Goal: Transaction & Acquisition: Purchase product/service

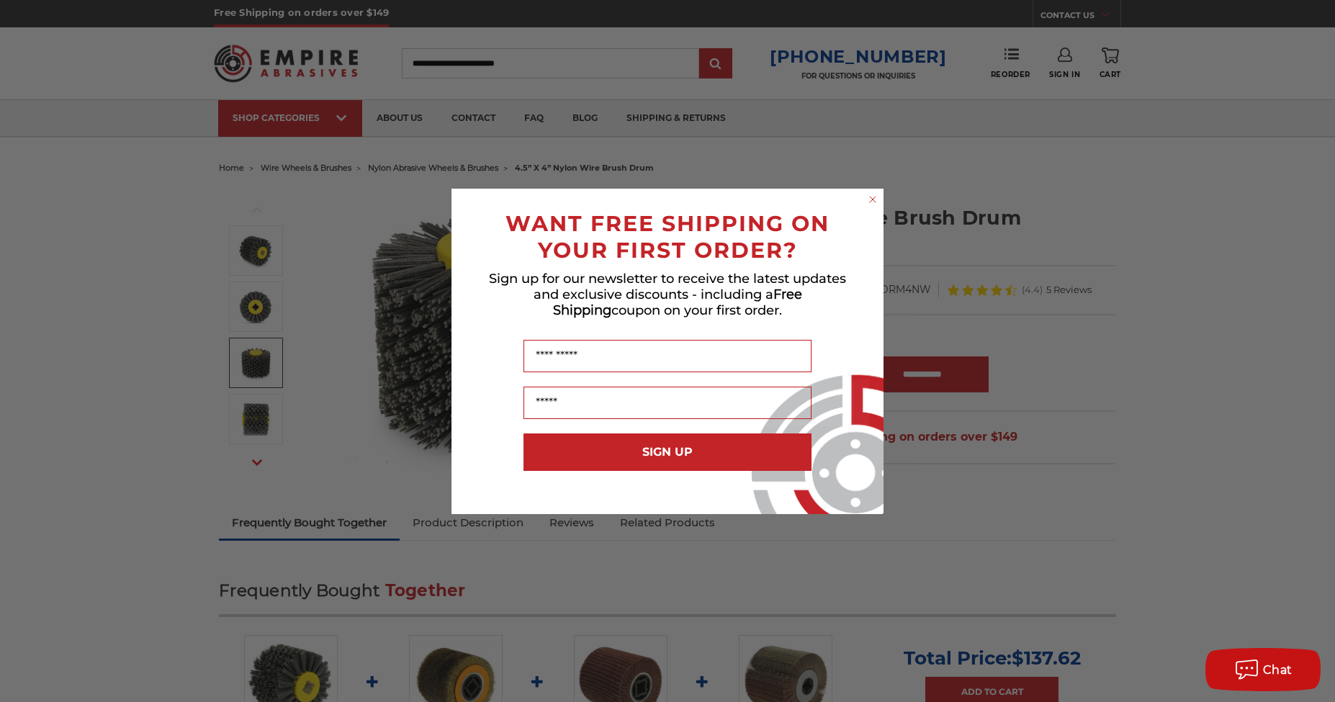
click at [874, 200] on icon "Close dialog" at bounding box center [873, 200] width 6 height 6
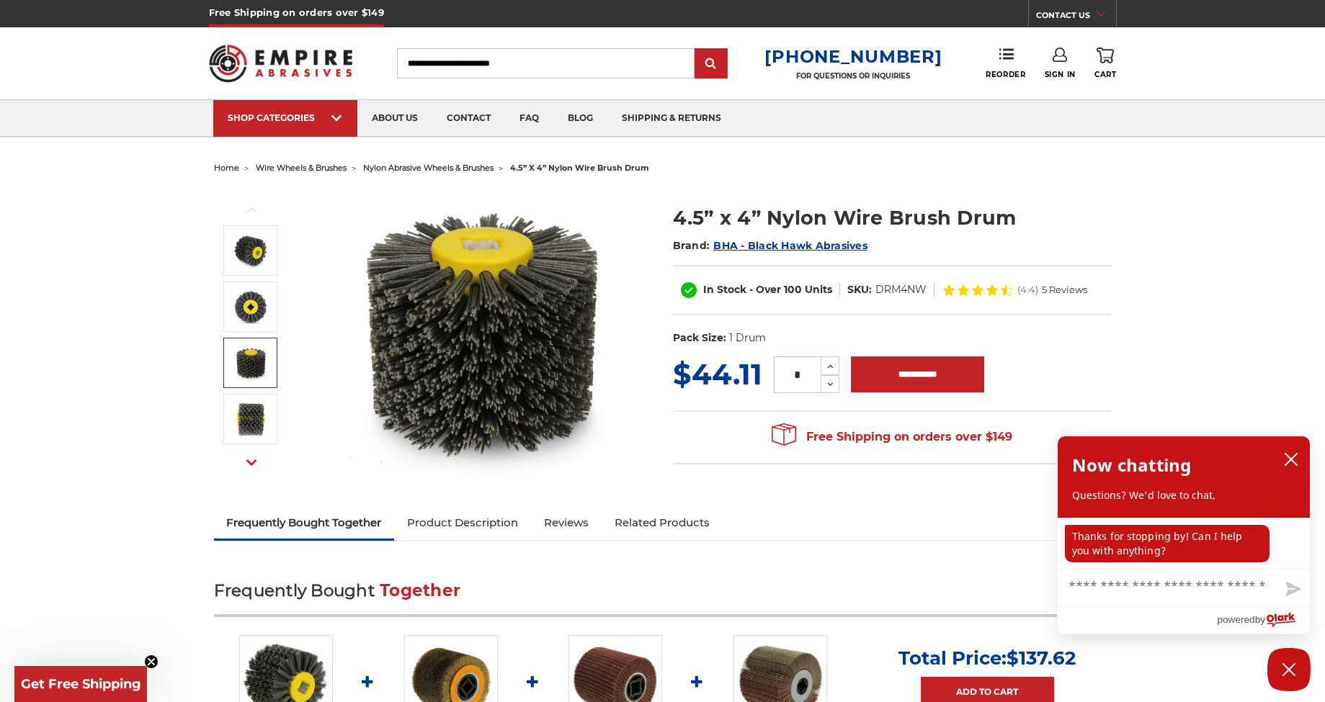
scroll to position [95, 0]
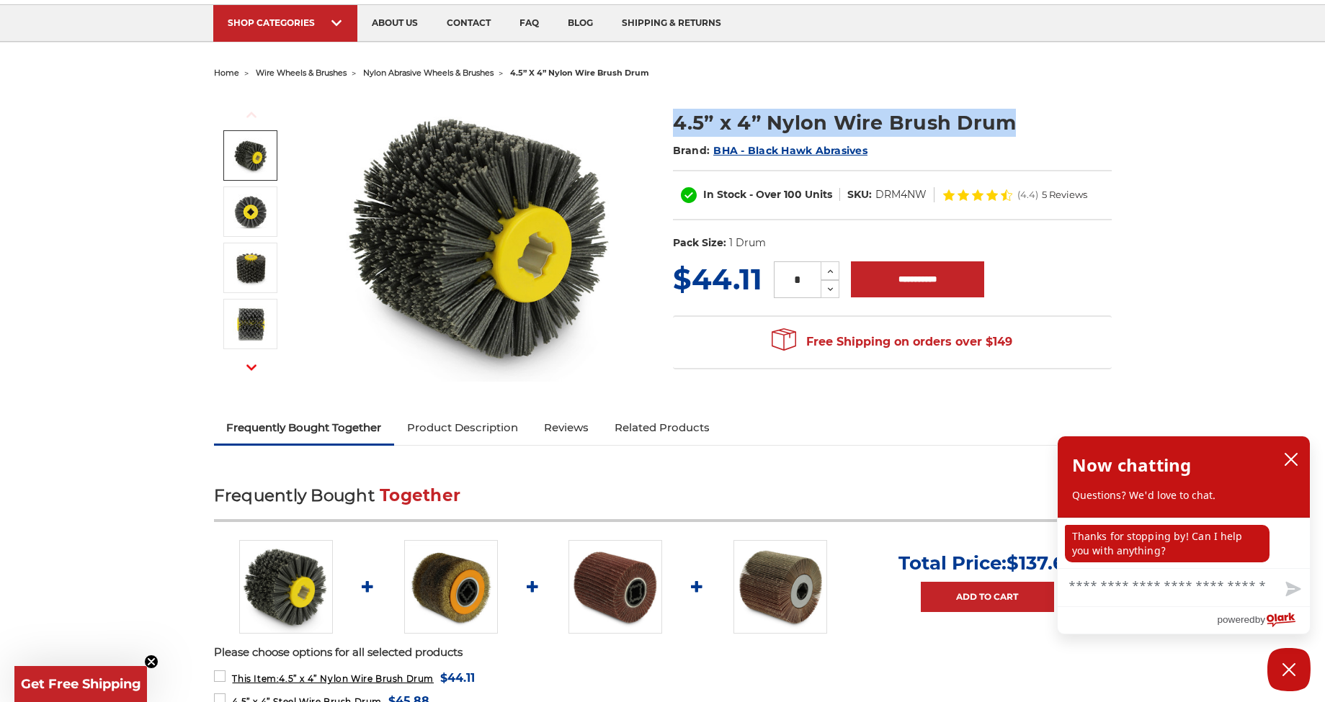
drag, startPoint x: 671, startPoint y: 125, endPoint x: 1021, endPoint y: 130, distance: 350.1
click at [1021, 130] on section "4.5” x 4” Nylon Wire Brush Drum Brand: BHA - Black Hawk Abrasives In Stock - Ov…" at bounding box center [892, 176] width 459 height 165
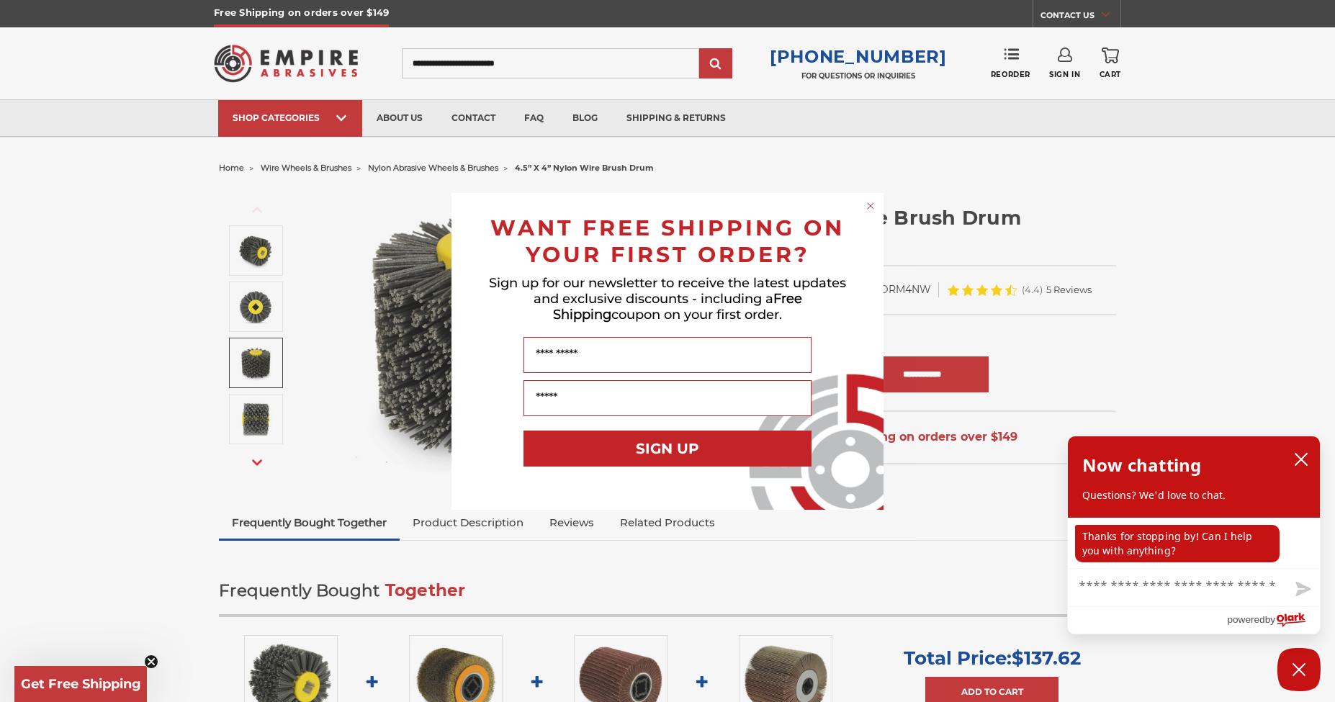
click at [873, 206] on circle "Close dialog" at bounding box center [871, 206] width 14 height 14
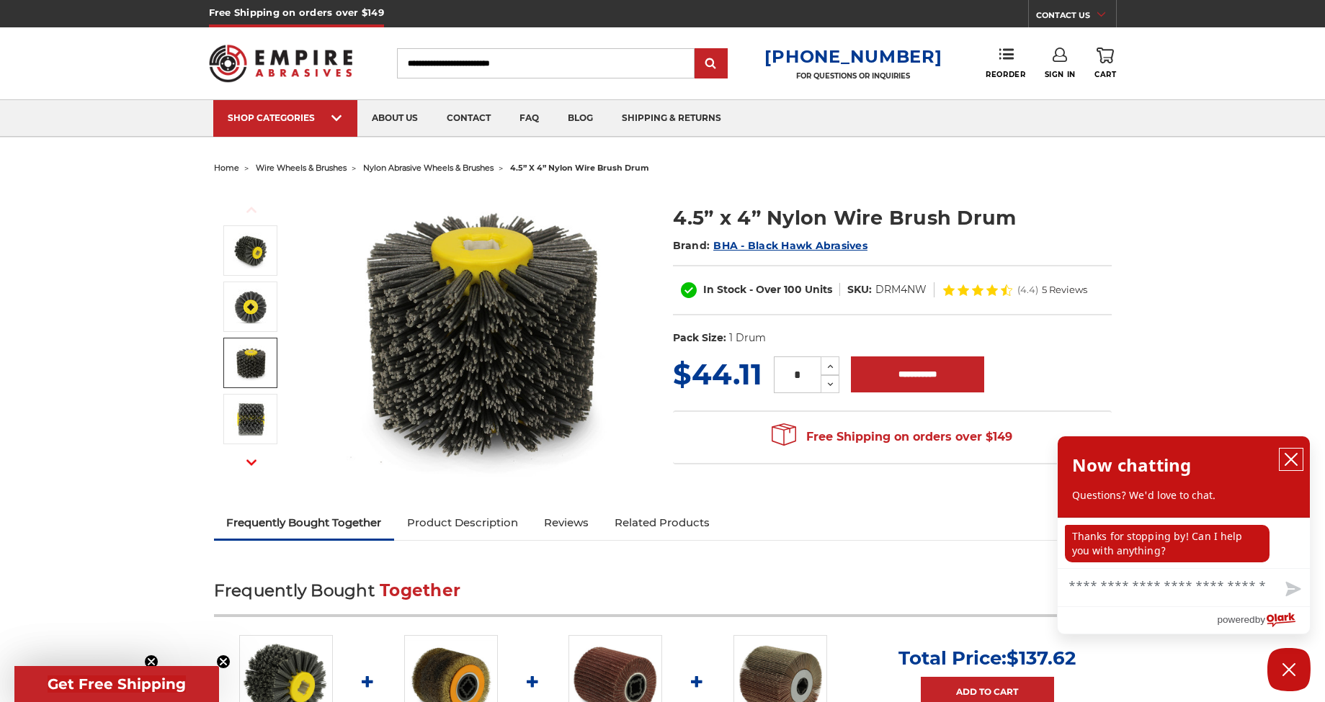
click at [1299, 460] on button "close chatbox" at bounding box center [1290, 460] width 23 height 22
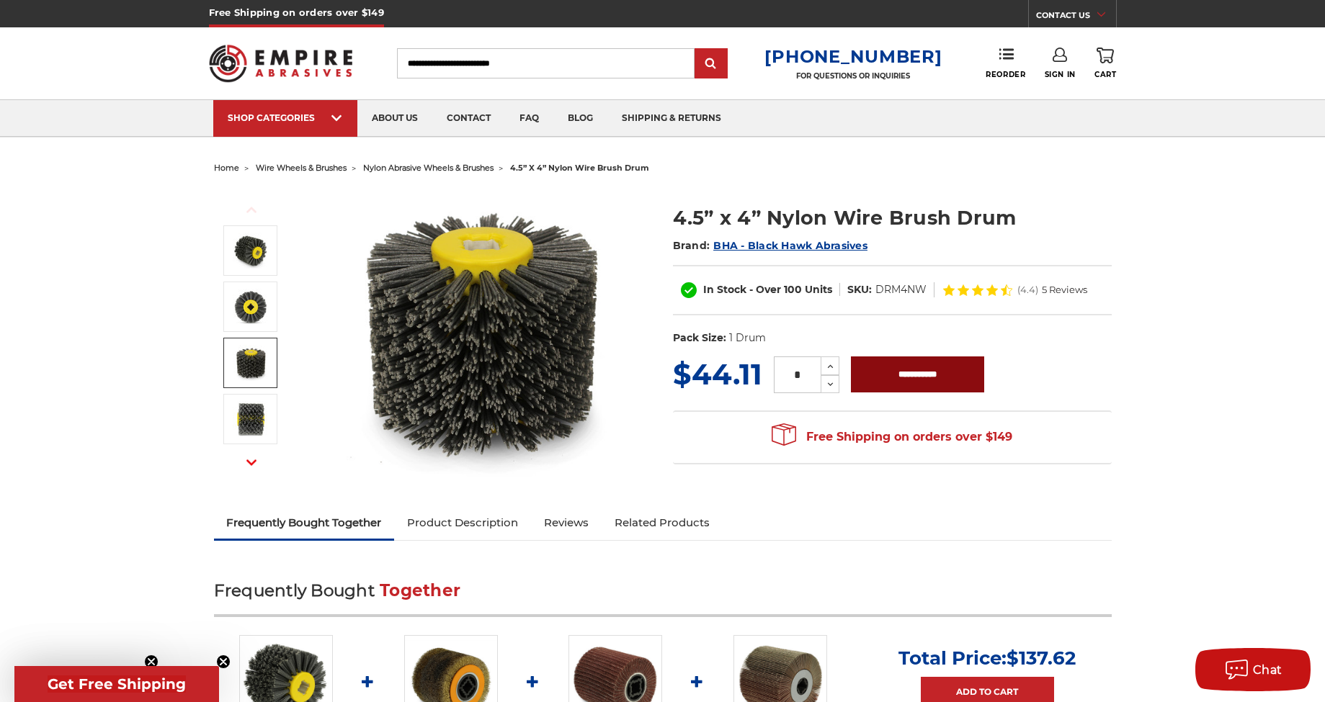
click at [898, 380] on input "**********" at bounding box center [917, 375] width 133 height 36
type input "**********"
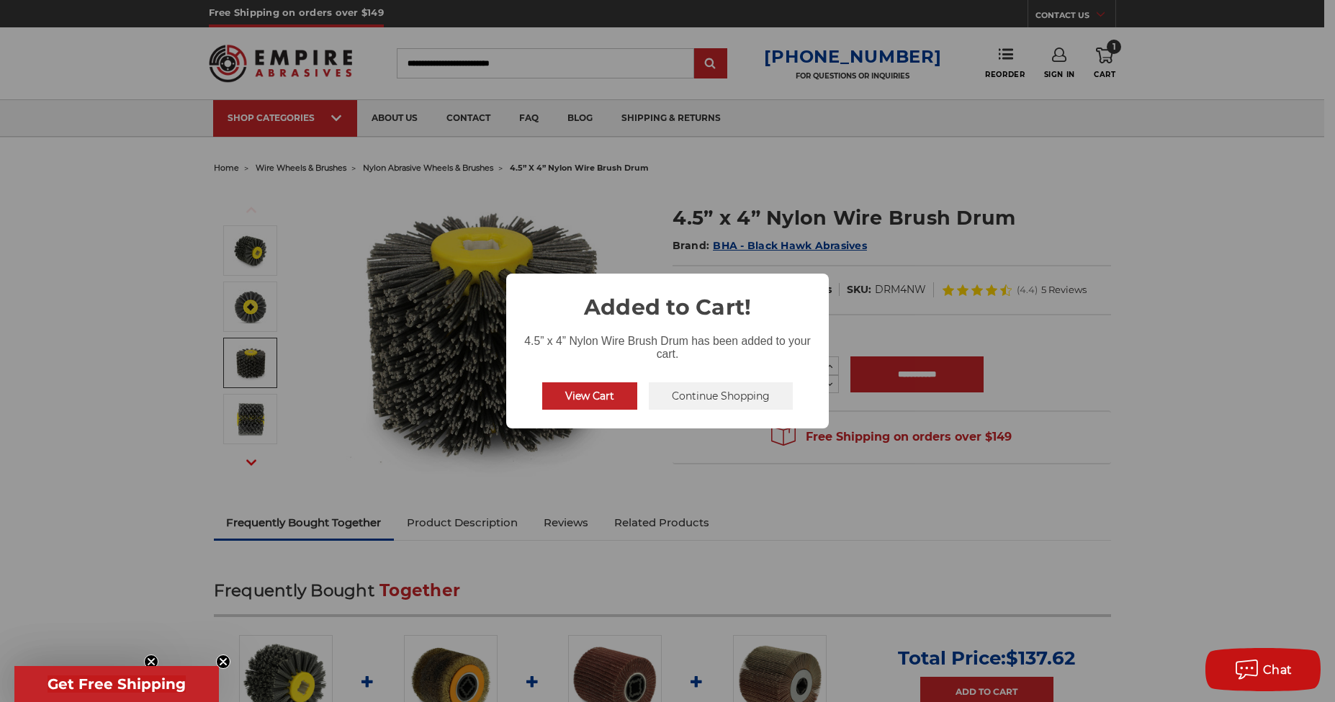
click at [655, 193] on div "× Added to Cart! 4.5” x 4” Nylon Wire Brush Drum has been added to your cart. V…" at bounding box center [667, 351] width 1335 height 702
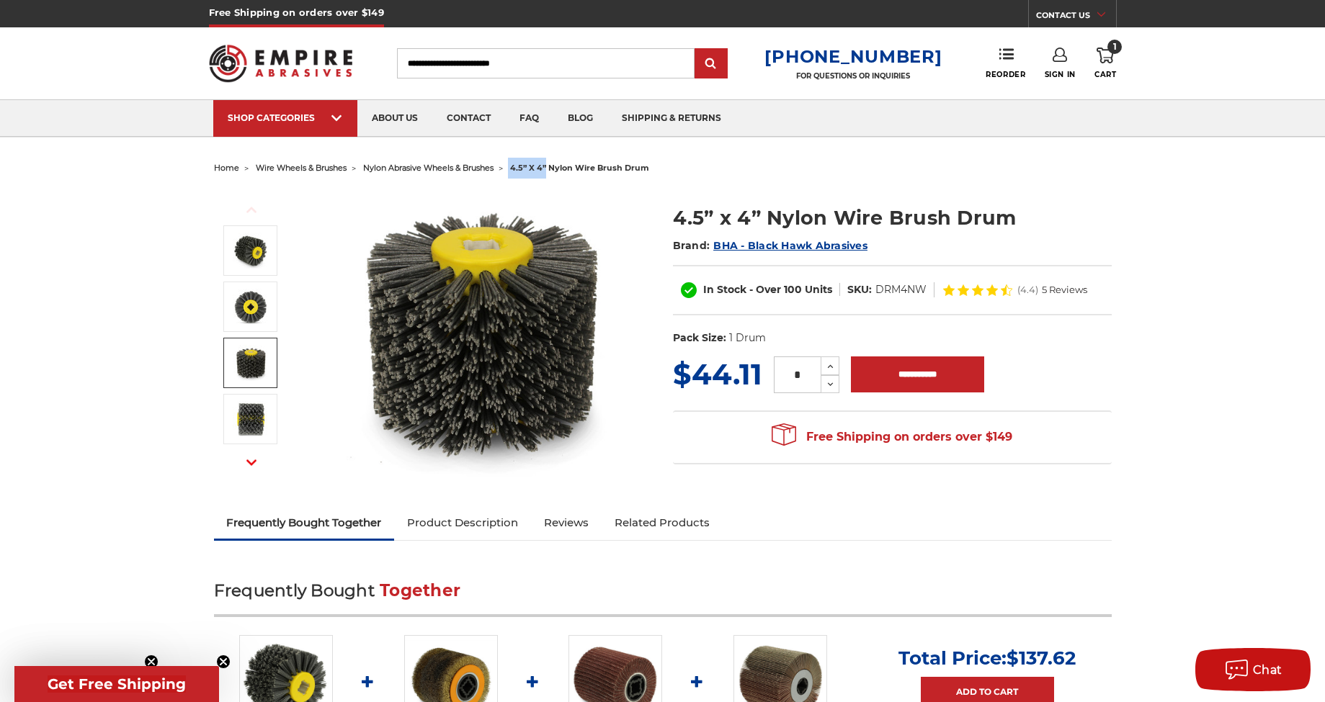
drag, startPoint x: 524, startPoint y: 166, endPoint x: 559, endPoint y: 165, distance: 35.3
click at [562, 165] on li "4.5” x 4” nylon wire brush drum" at bounding box center [571, 168] width 156 height 21
copy ul "4.5” x 4”"
click at [520, 71] on input "Search" at bounding box center [545, 63] width 297 height 30
paste input "*********"
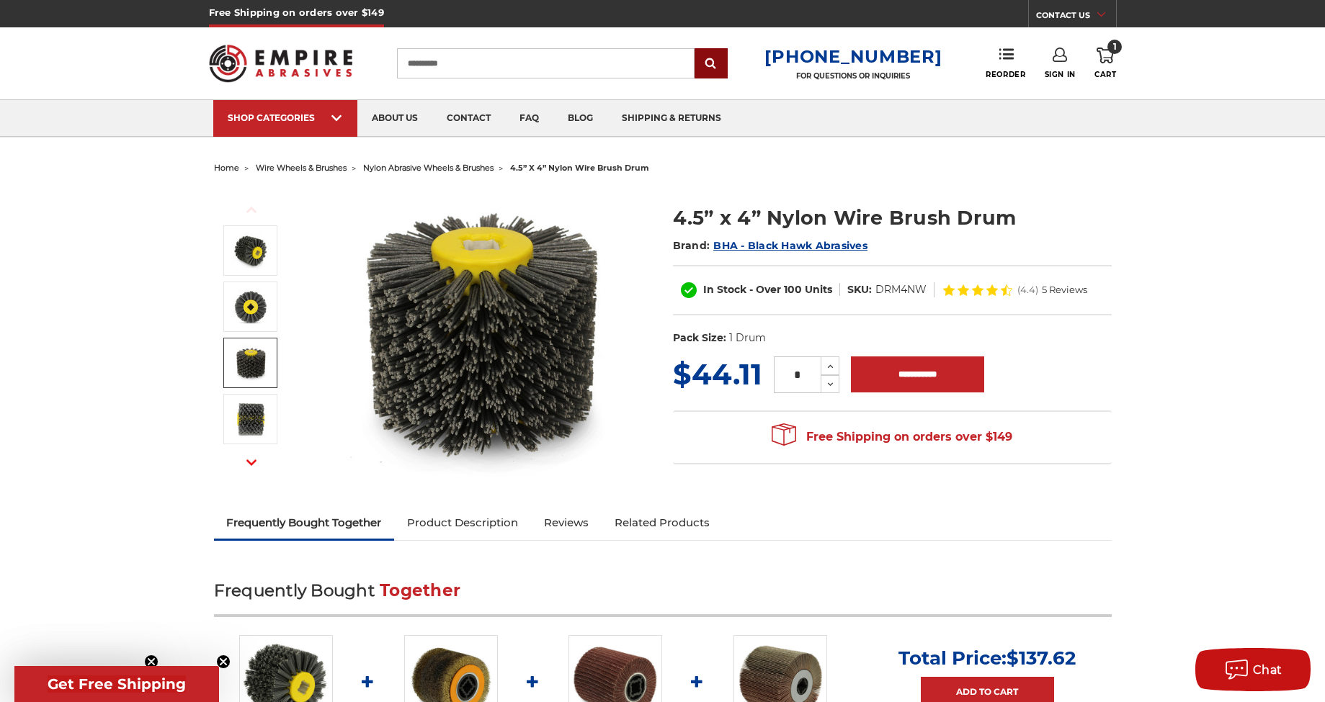
type input "*********"
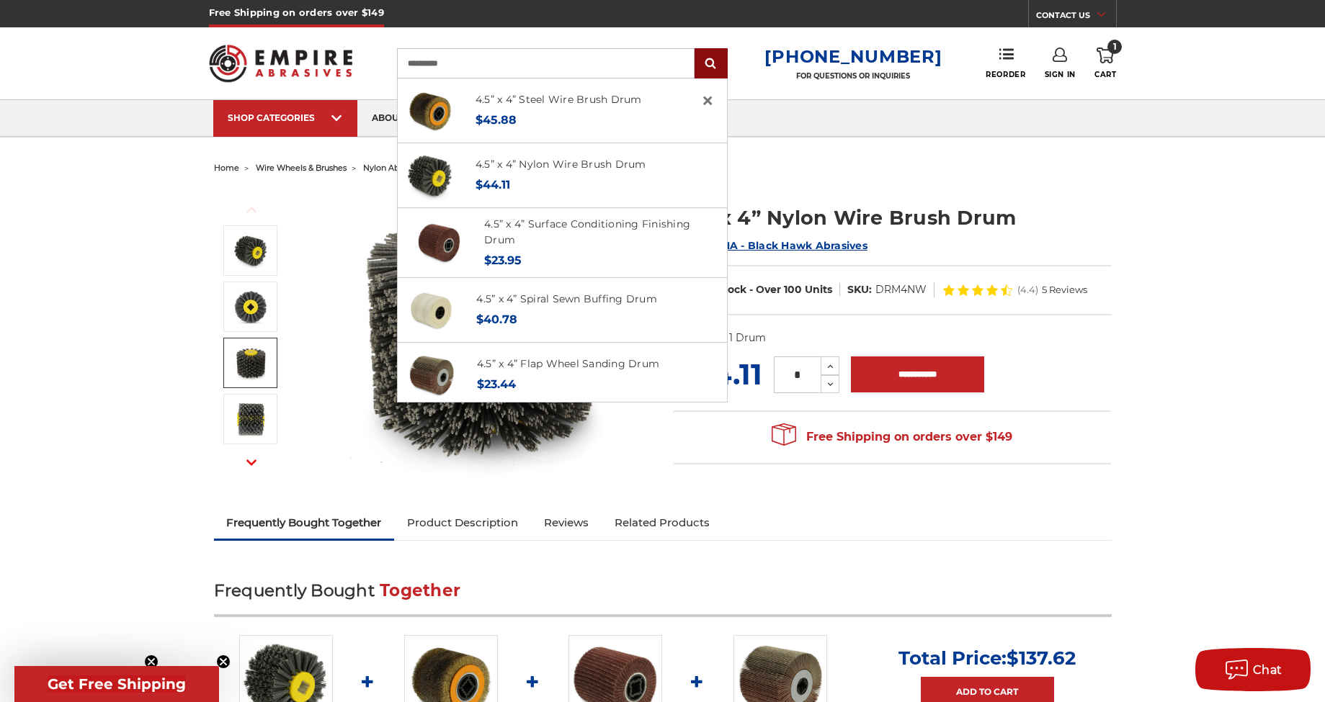
click at [720, 71] on input "submit" at bounding box center [710, 64] width 29 height 29
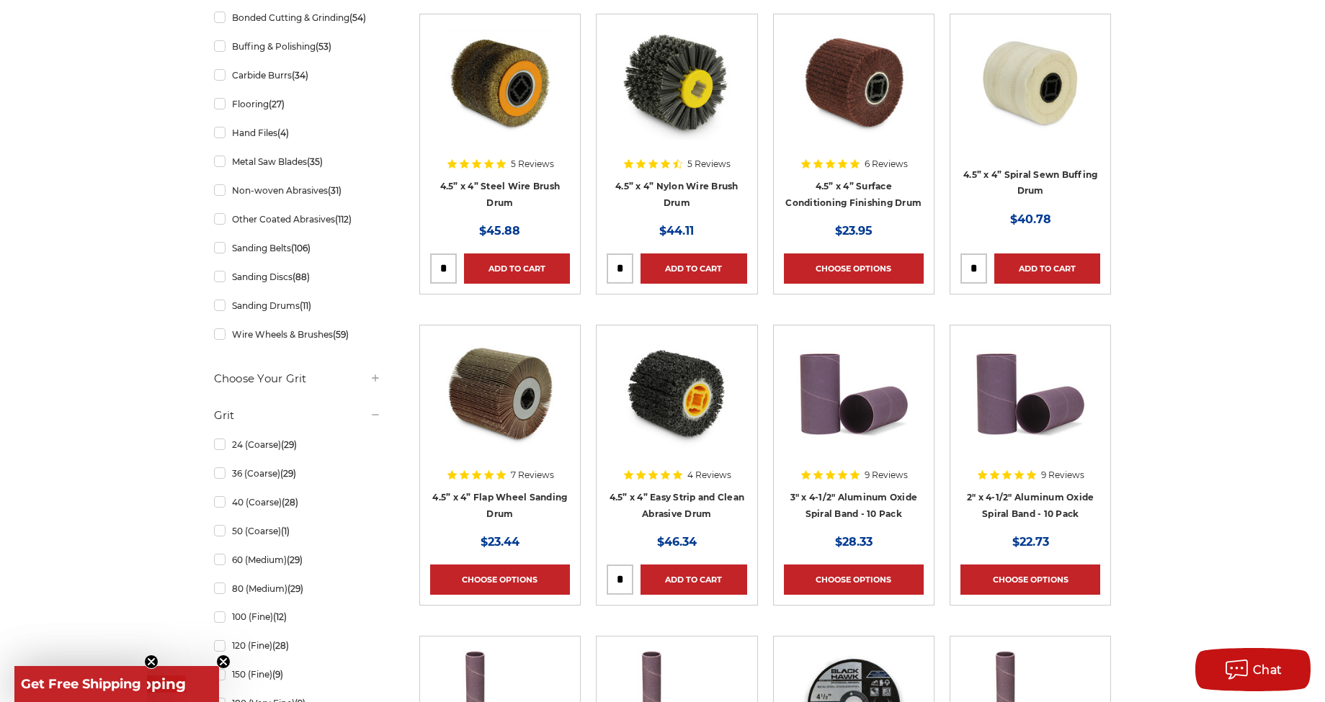
scroll to position [420, 0]
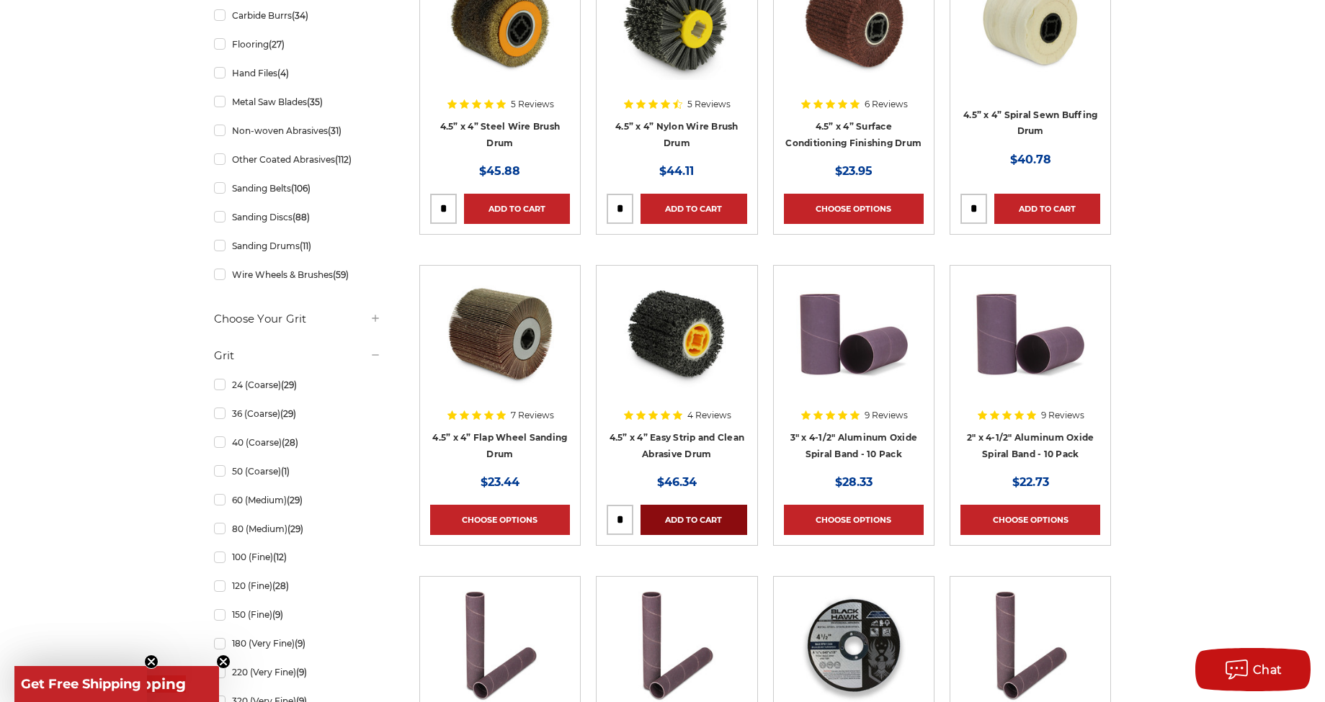
click at [712, 519] on link "Add to Cart" at bounding box center [693, 520] width 106 height 30
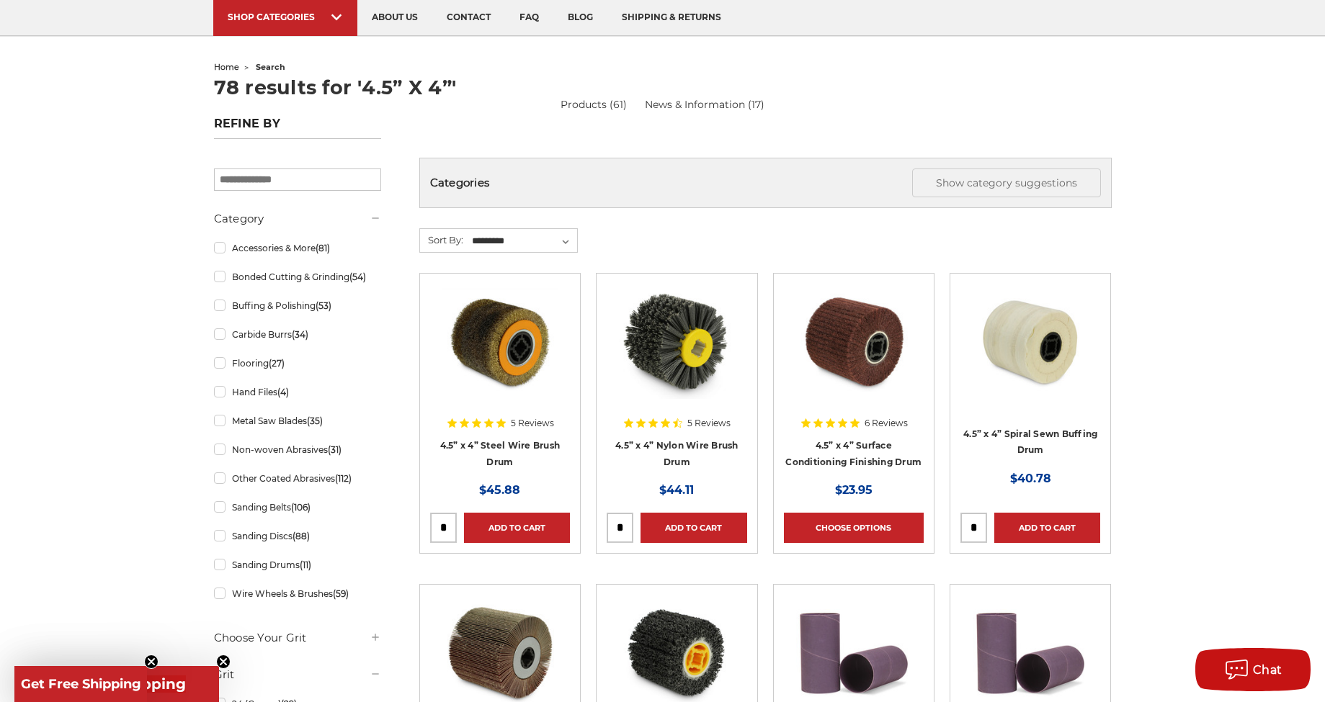
scroll to position [216, 0]
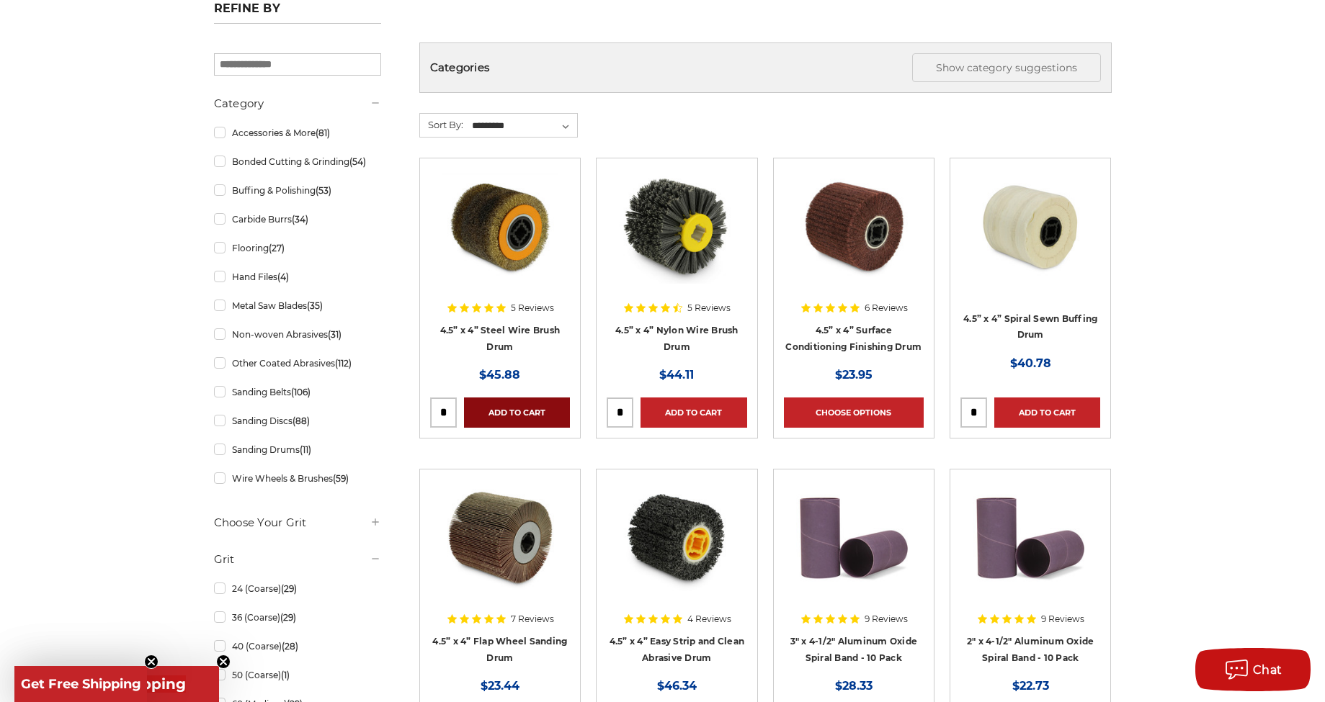
click at [526, 413] on link "Add to Cart" at bounding box center [517, 413] width 106 height 30
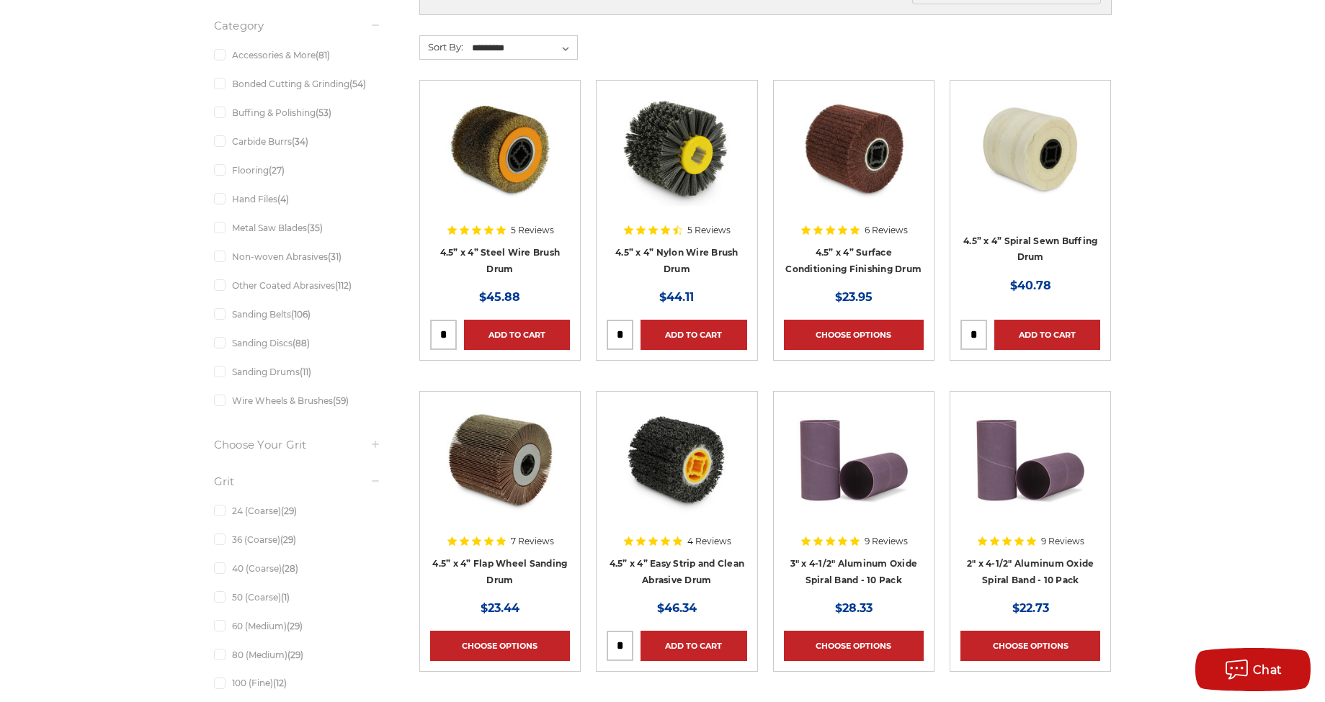
click at [510, 484] on img at bounding box center [499, 459] width 115 height 115
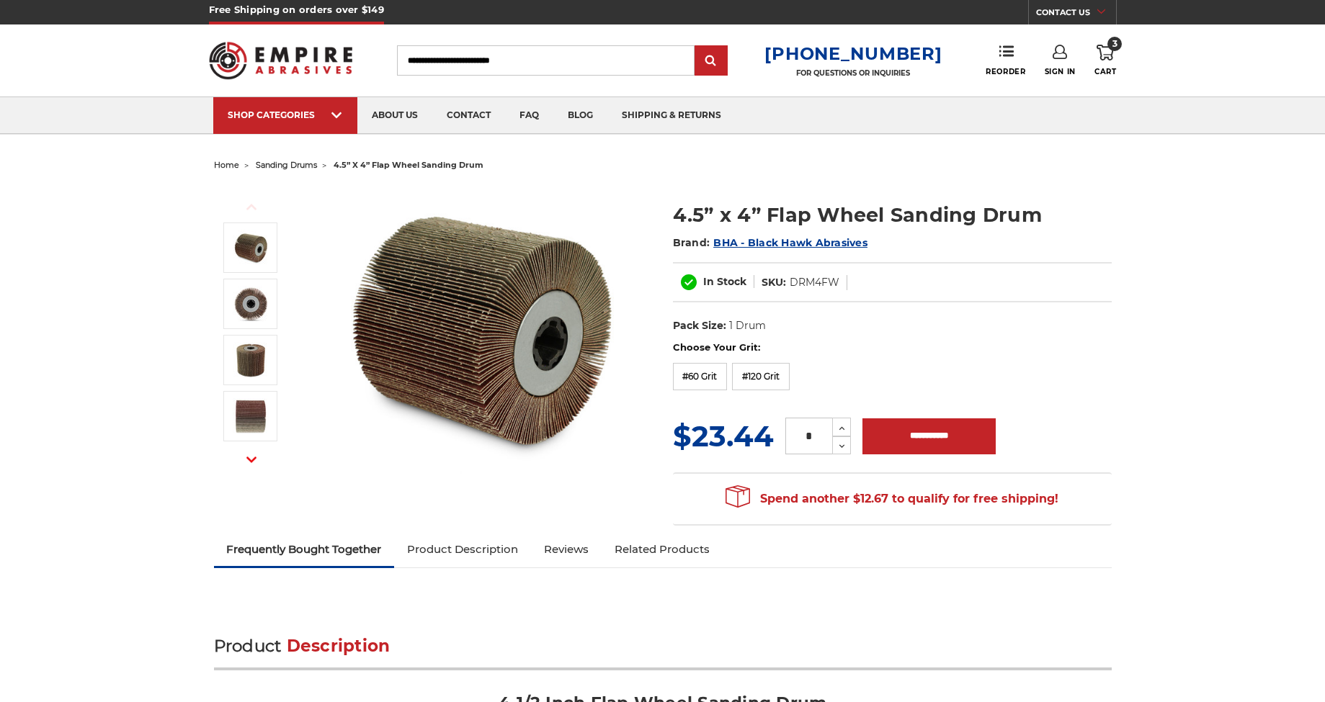
scroll to position [3, 0]
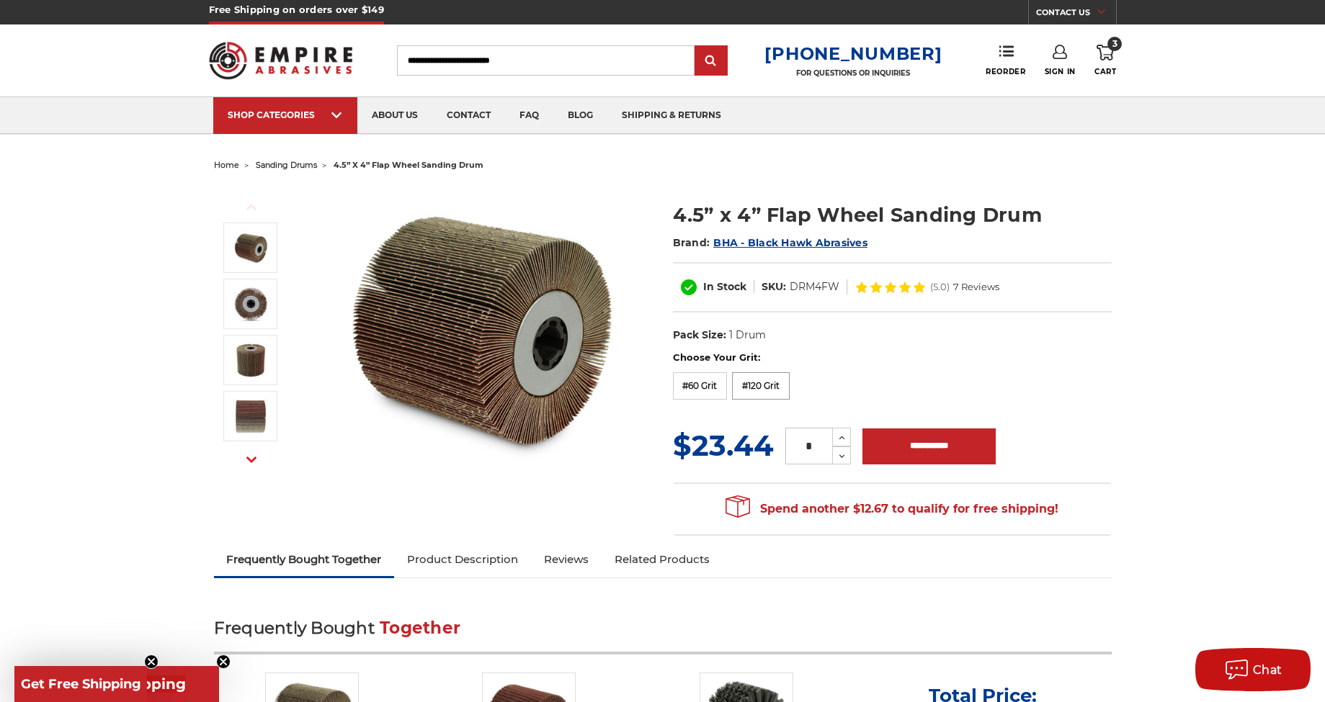
click at [768, 386] on label "#120 Grit" at bounding box center [761, 385] width 58 height 27
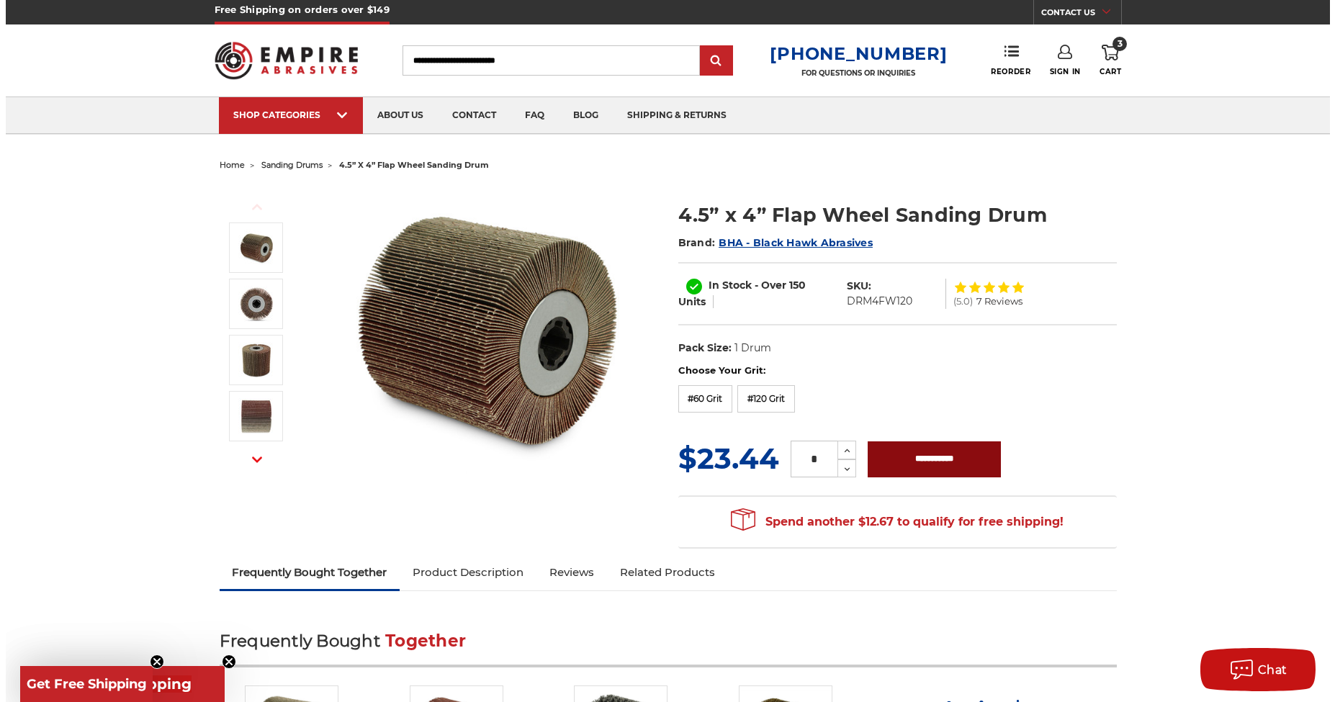
scroll to position [0, 0]
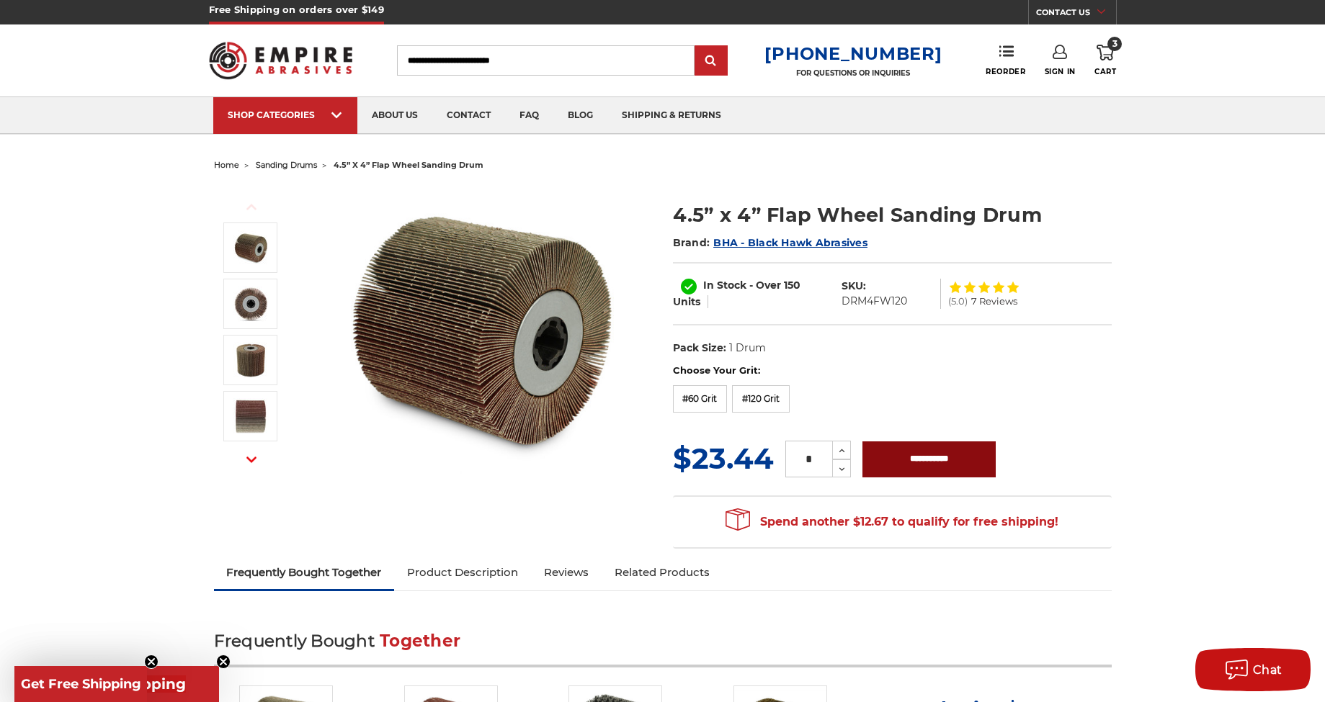
click at [918, 457] on input "**********" at bounding box center [928, 460] width 133 height 36
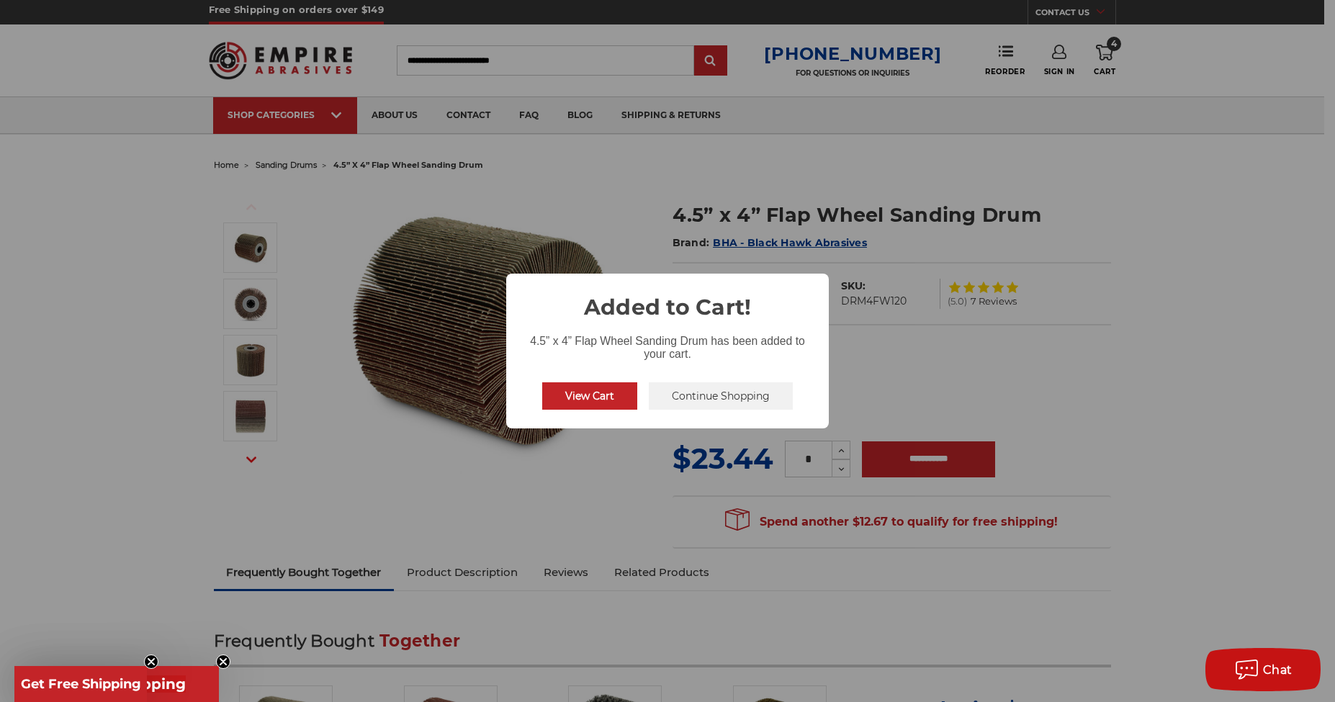
drag, startPoint x: 1044, startPoint y: 321, endPoint x: 999, endPoint y: 326, distance: 44.9
click at [1044, 321] on div "× Added to Cart! 4.5” x 4” Flap Wheel Sanding Drum has been added to your cart.…" at bounding box center [667, 351] width 1335 height 702
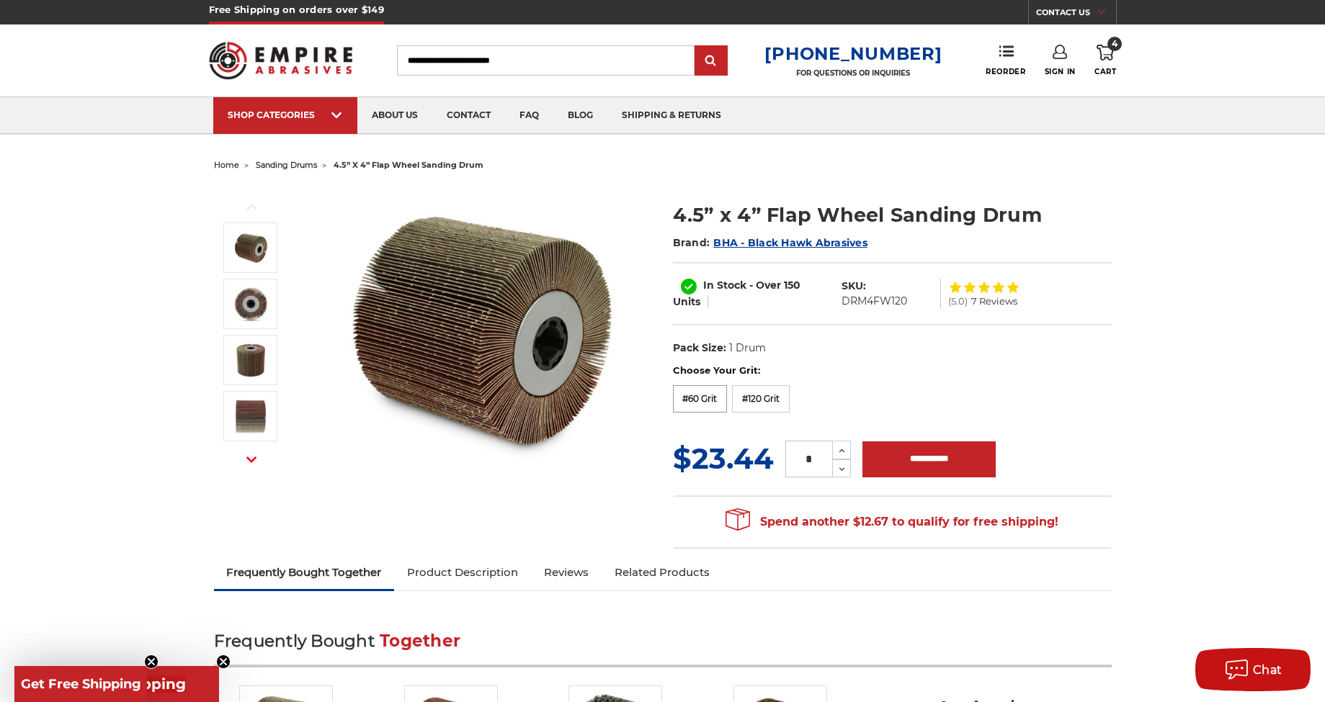
click at [720, 398] on label "#60 Grit" at bounding box center [700, 398] width 55 height 27
click at [935, 457] on input "**********" at bounding box center [928, 460] width 133 height 36
type input "**********"
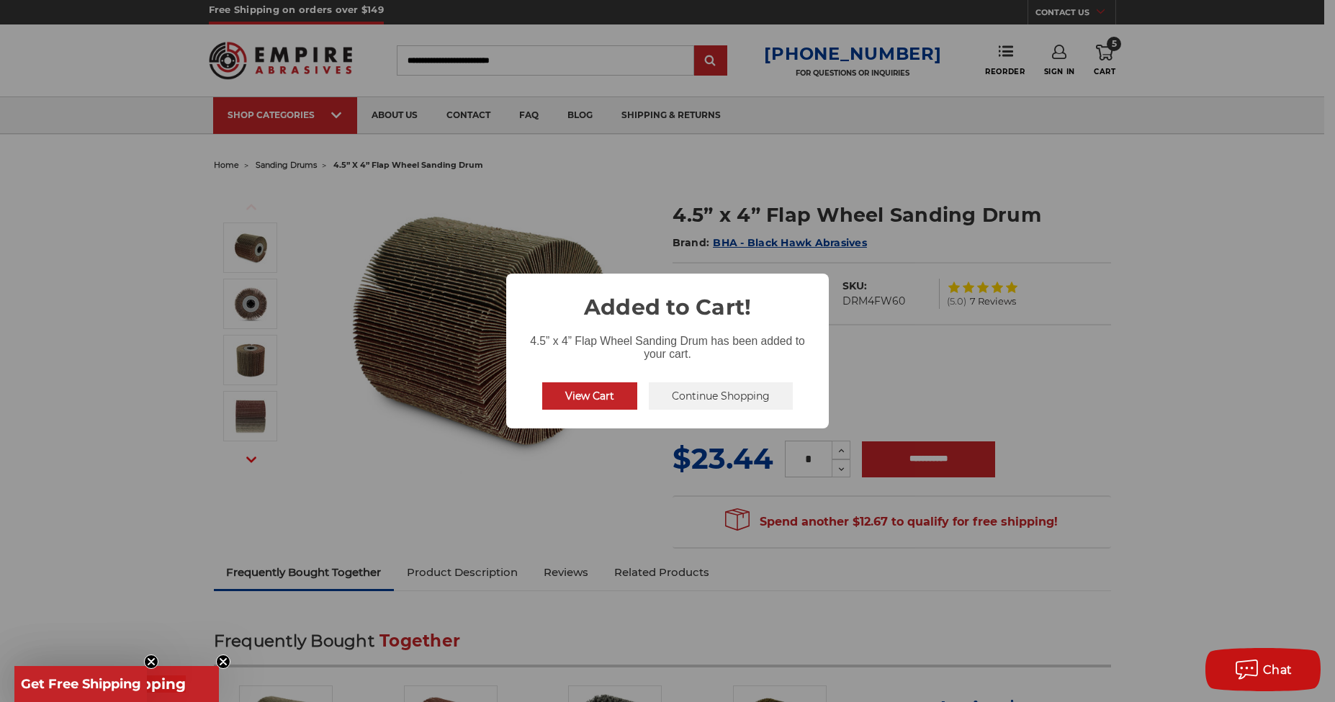
click at [611, 403] on button "View Cart" at bounding box center [589, 395] width 95 height 27
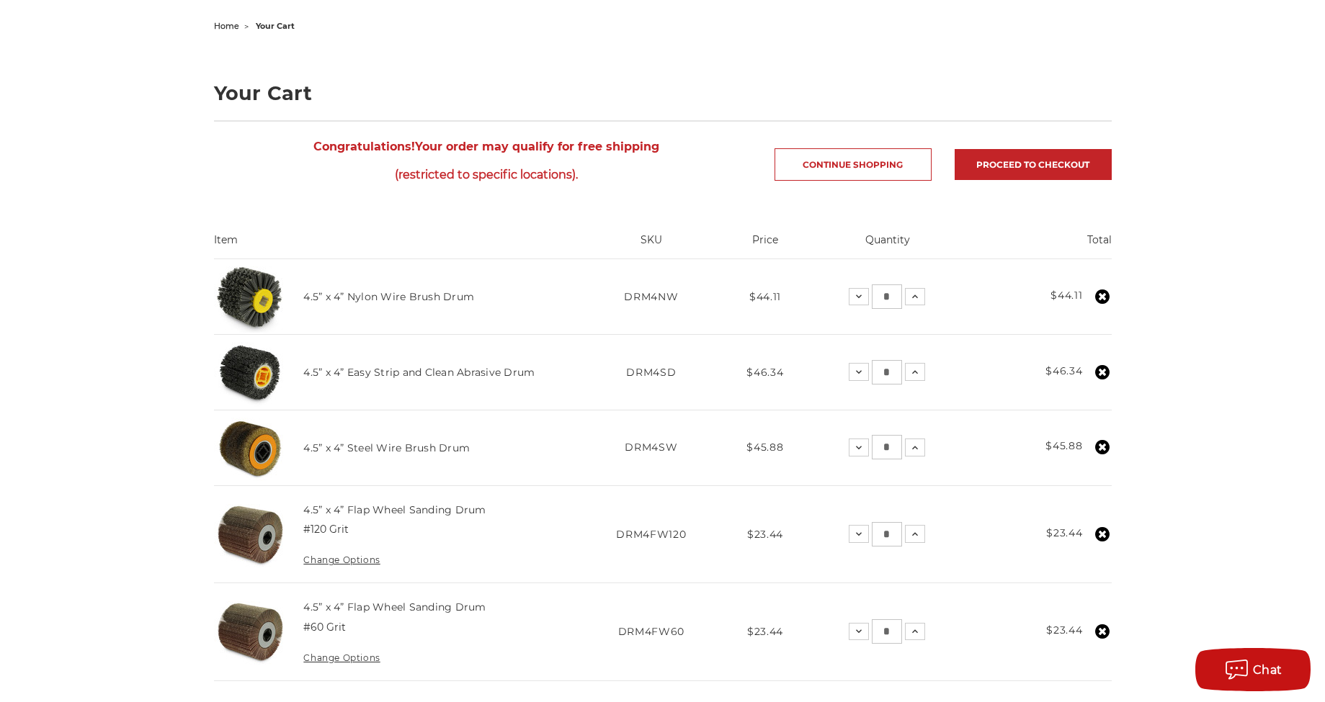
scroll to position [216, 0]
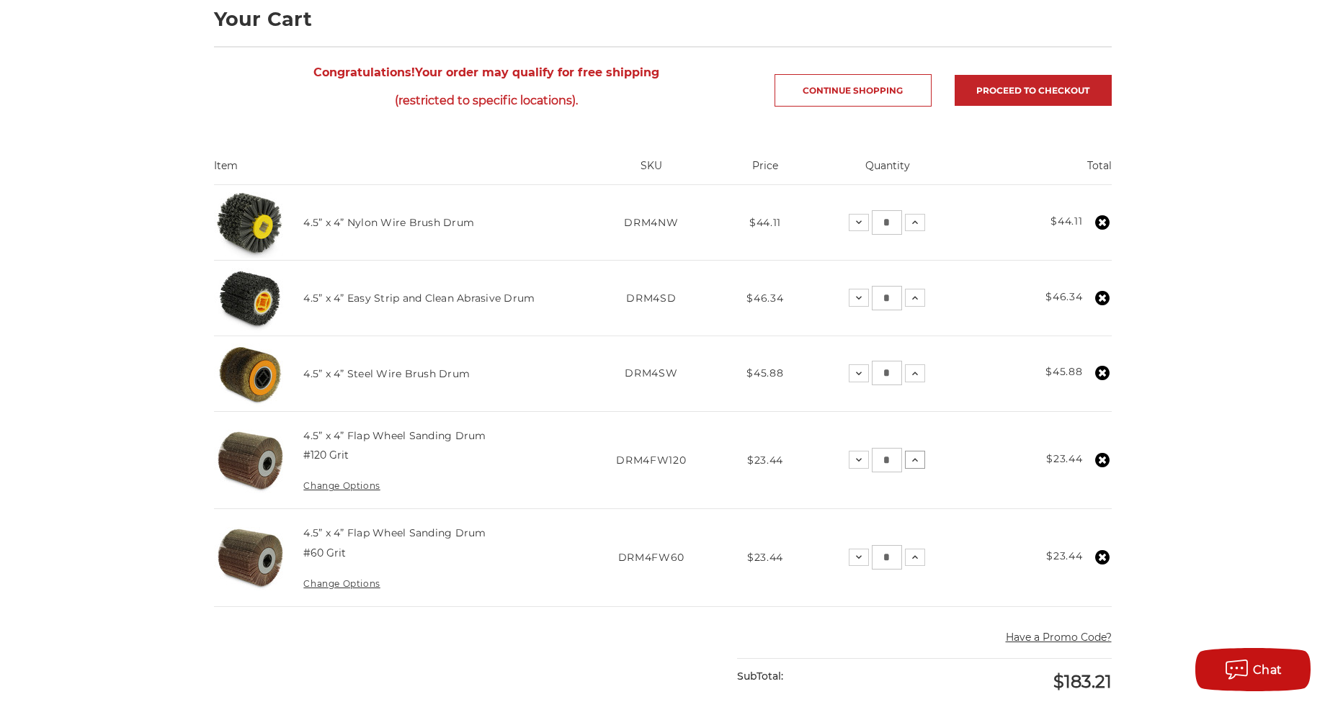
click at [912, 457] on icon at bounding box center [915, 460] width 12 height 12
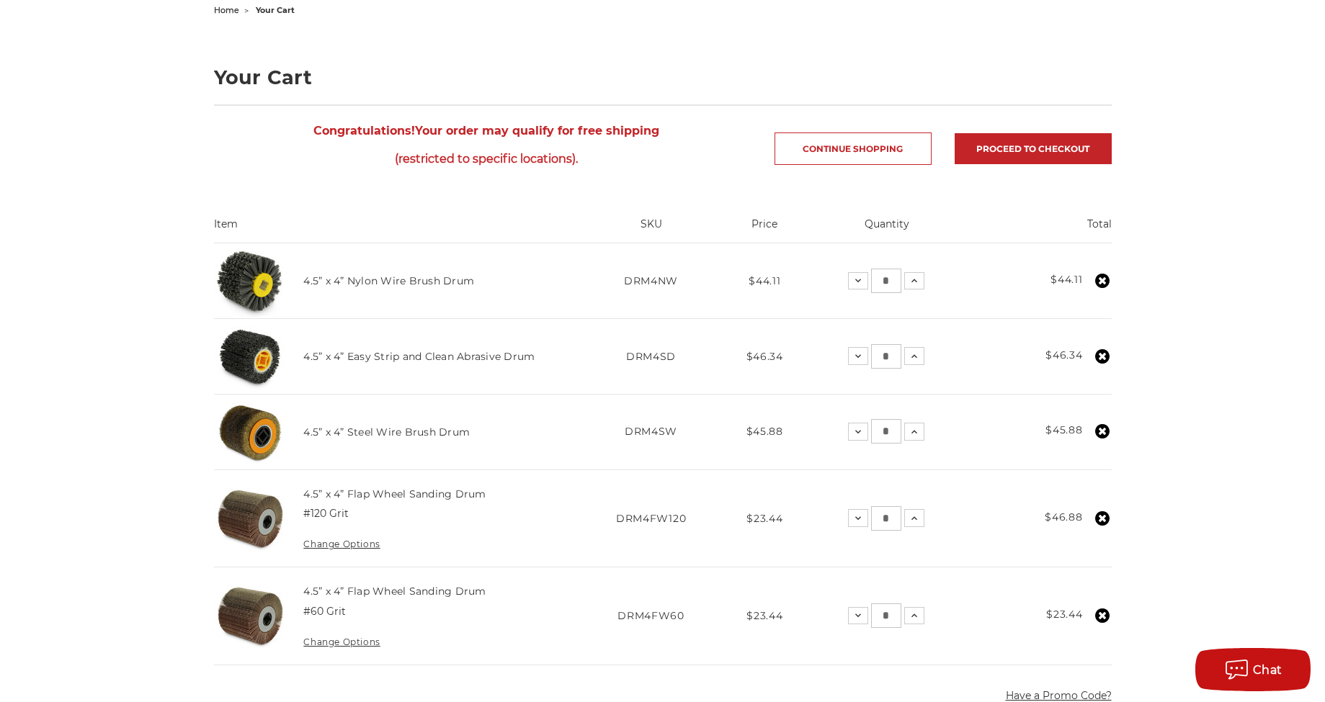
scroll to position [37, 0]
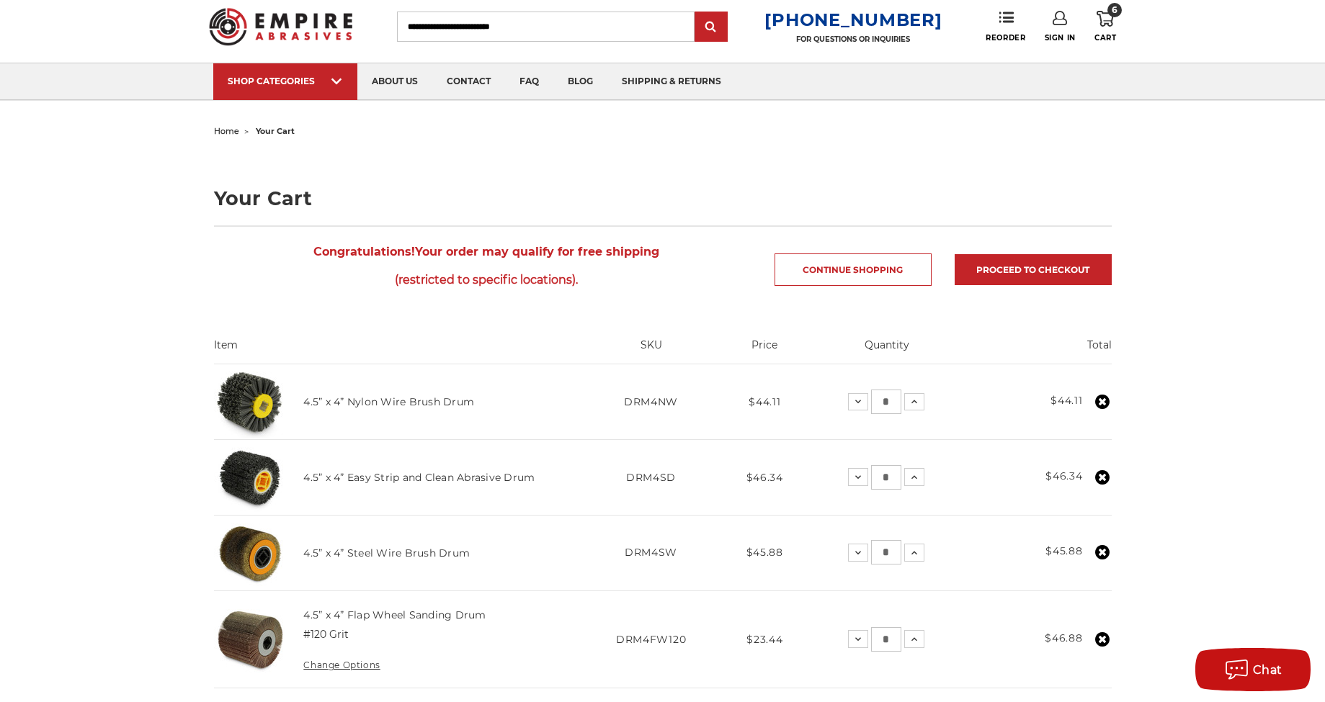
click at [1099, 473] on icon at bounding box center [1102, 477] width 14 height 14
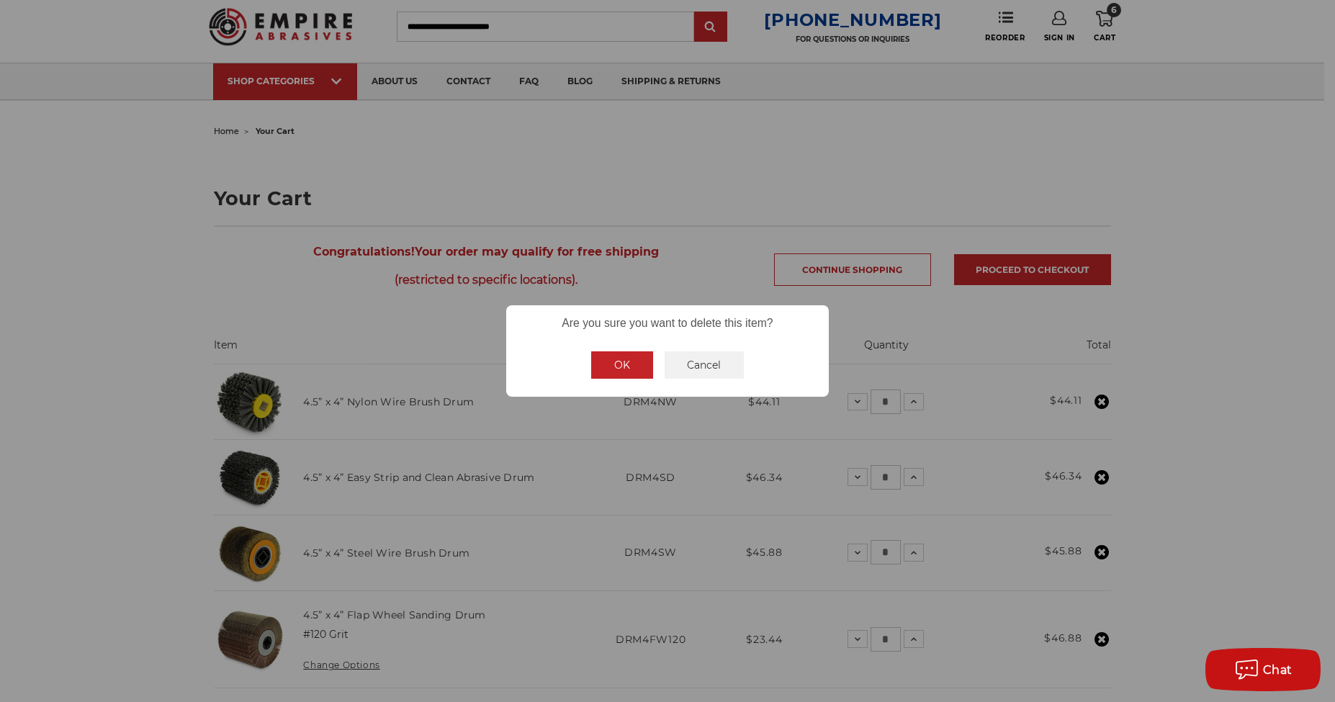
click at [635, 354] on button "OK" at bounding box center [622, 364] width 62 height 27
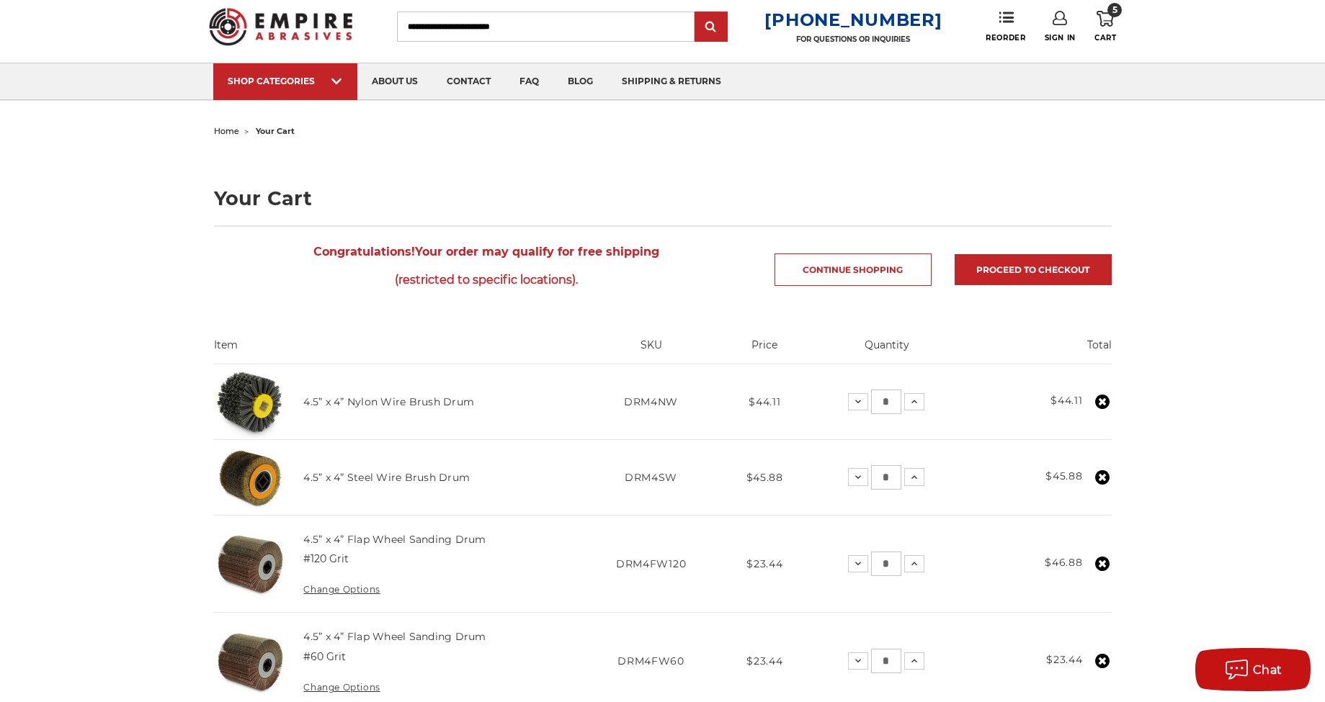
click at [1102, 473] on use at bounding box center [1102, 477] width 14 height 14
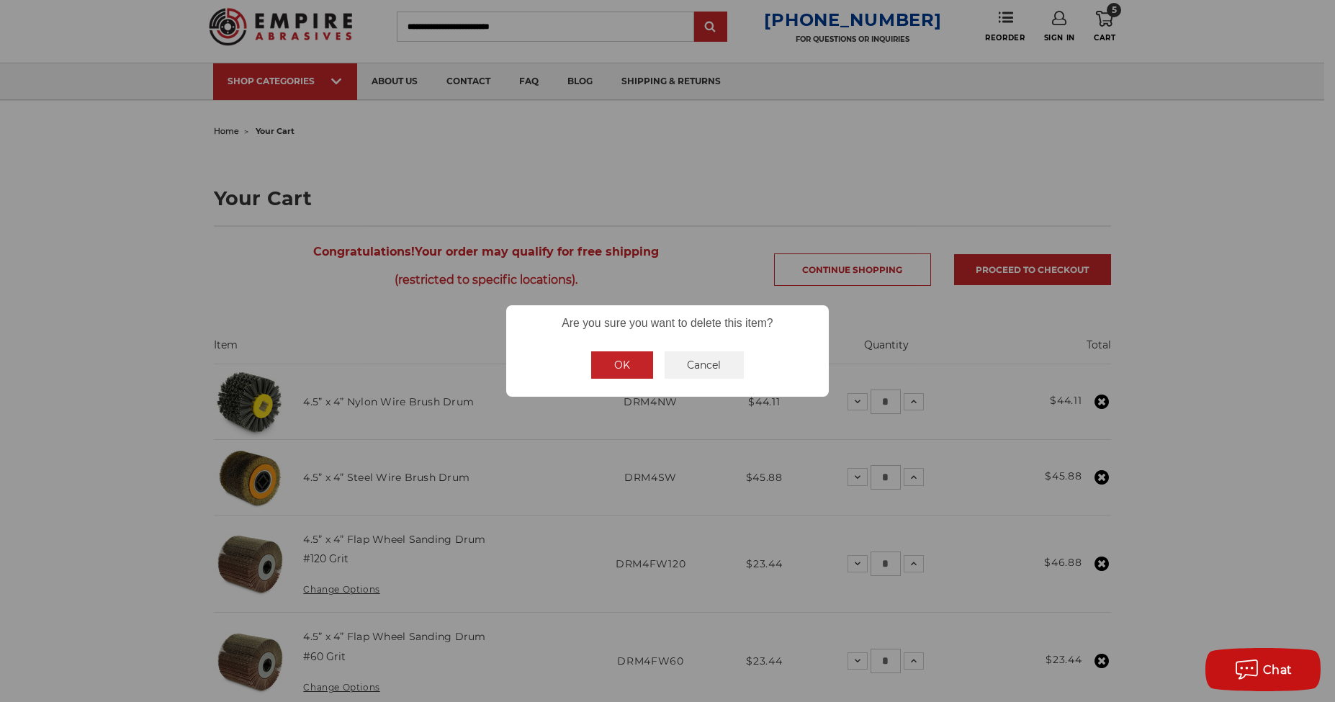
click at [611, 349] on div "OK No Cancel" at bounding box center [668, 365] width 165 height 39
click at [614, 380] on div "OK No Cancel" at bounding box center [668, 365] width 165 height 39
click at [611, 368] on button "OK" at bounding box center [622, 364] width 62 height 27
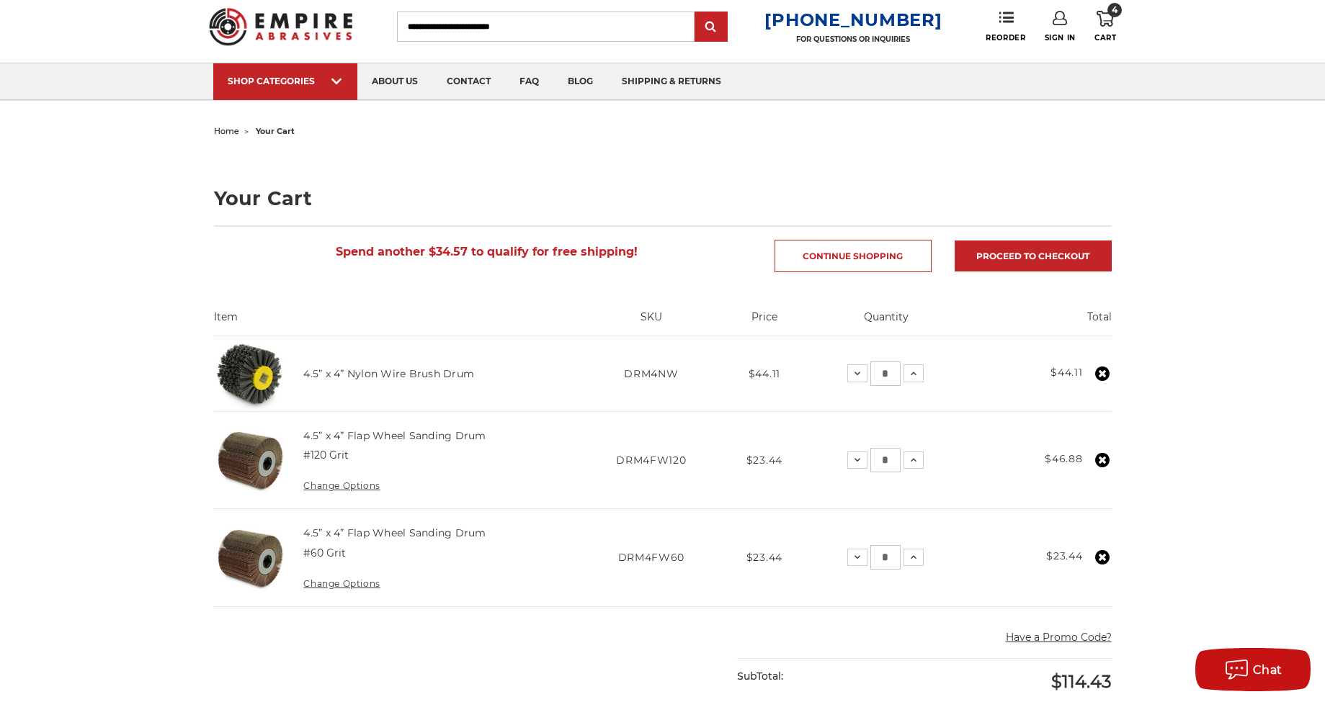
click at [1101, 460] on icon at bounding box center [1102, 460] width 14 height 14
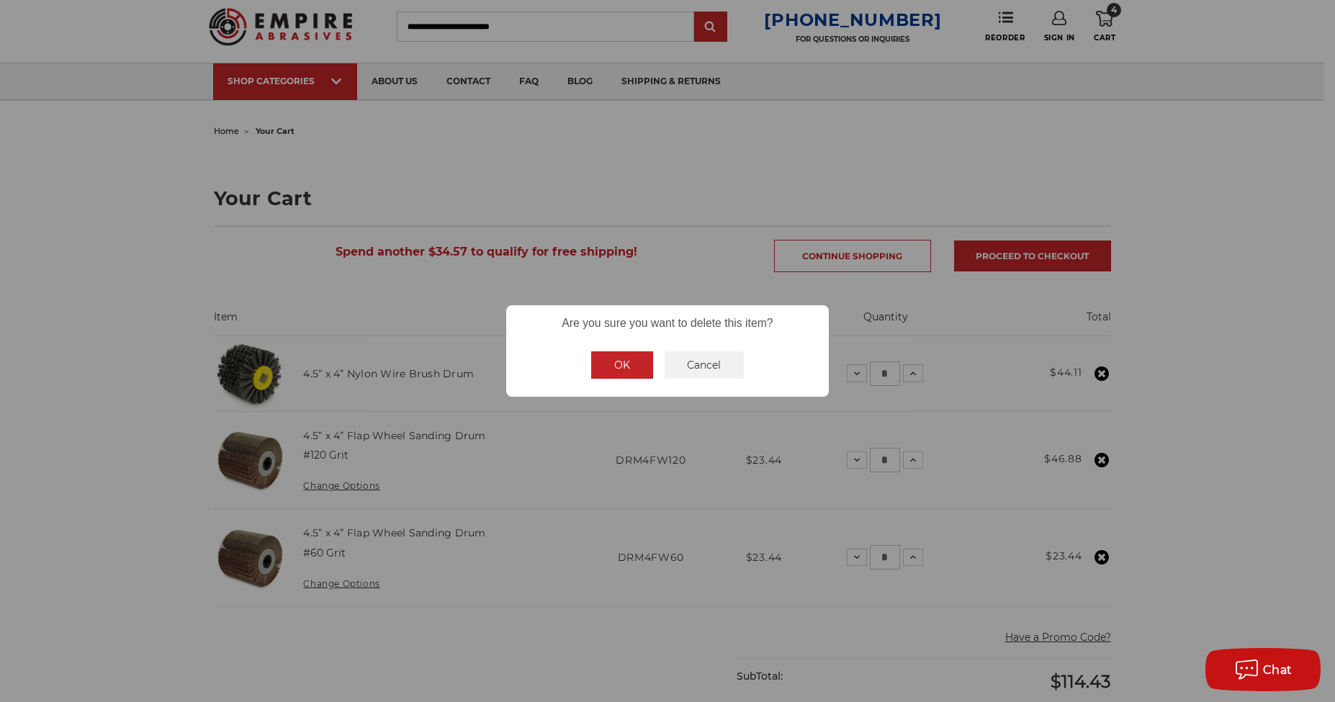
click at [616, 369] on button "OK" at bounding box center [622, 364] width 62 height 27
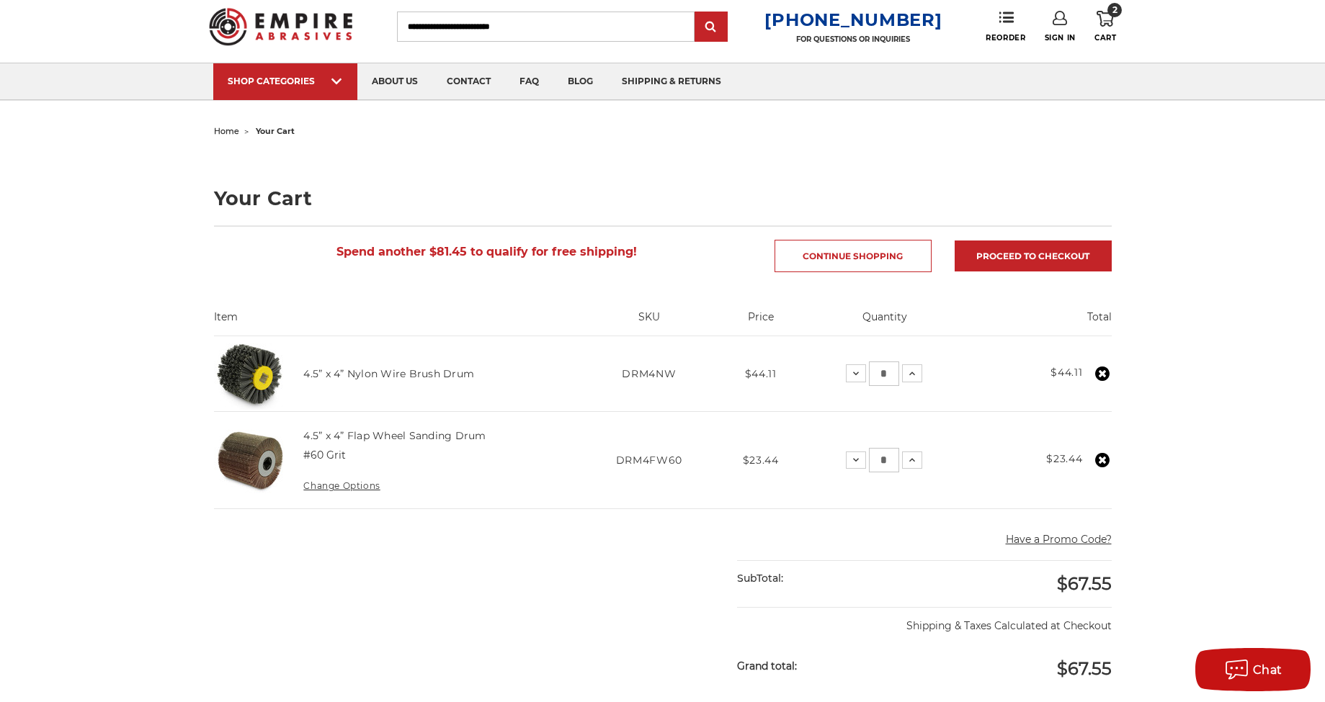
click at [1104, 461] on icon at bounding box center [1102, 460] width 14 height 14
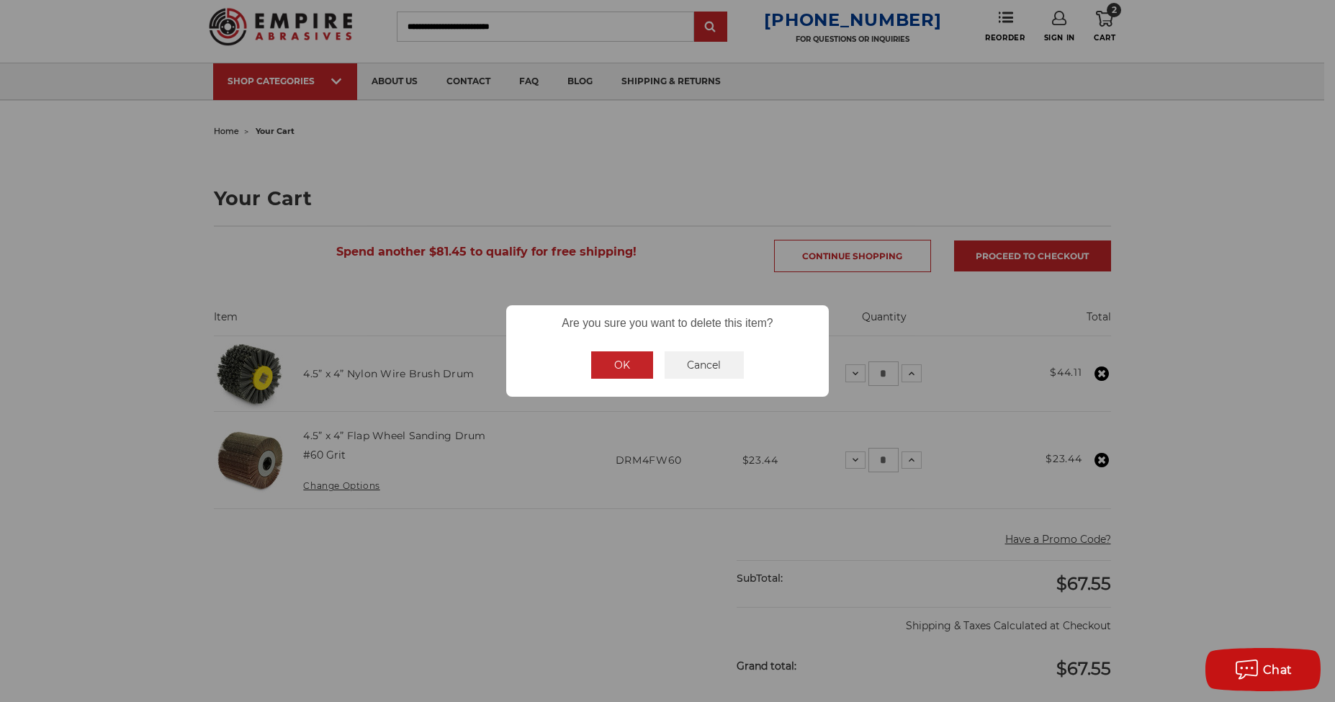
click at [624, 375] on button "OK" at bounding box center [622, 364] width 62 height 27
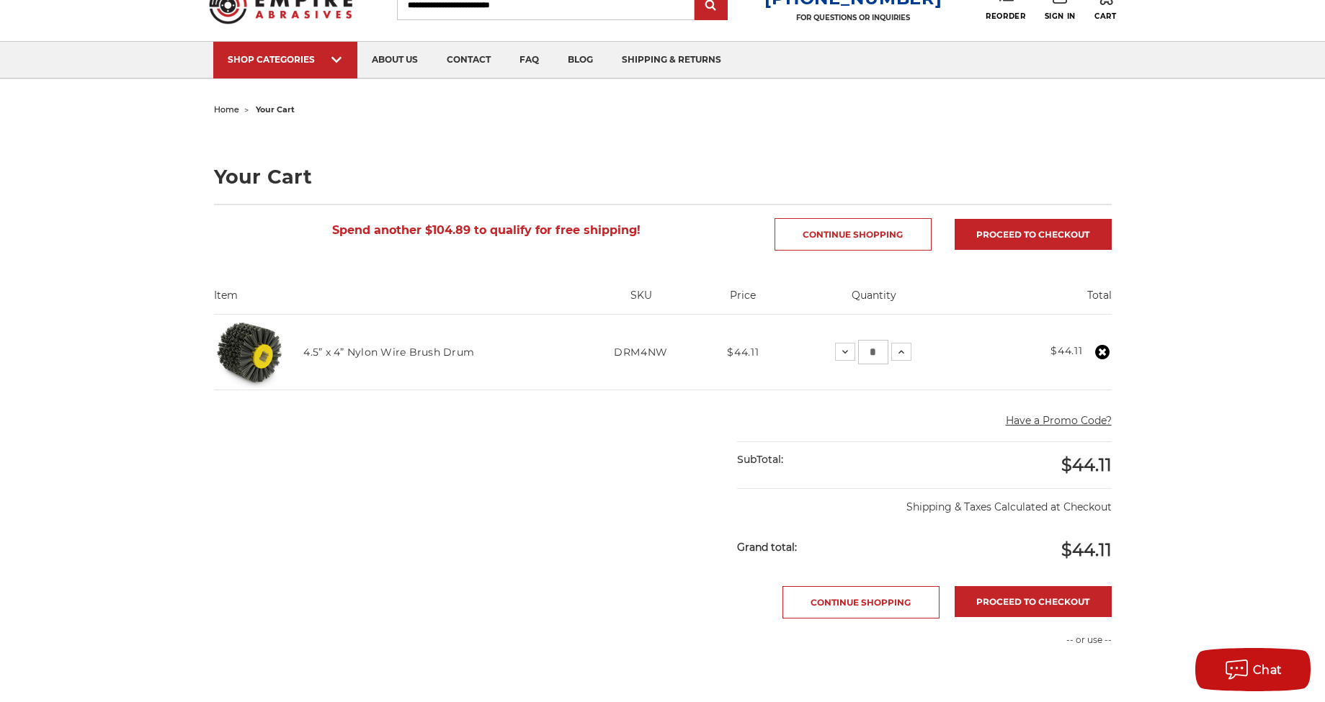
scroll to position [180, 0]
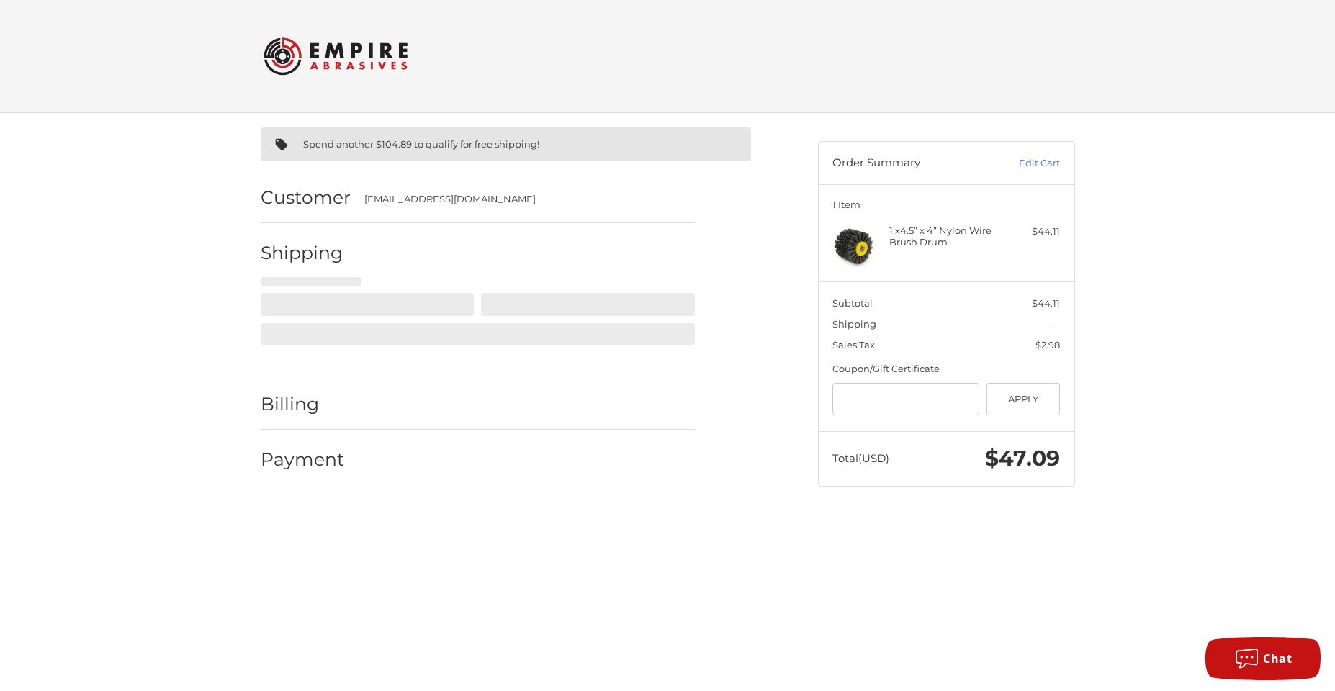
select select "**"
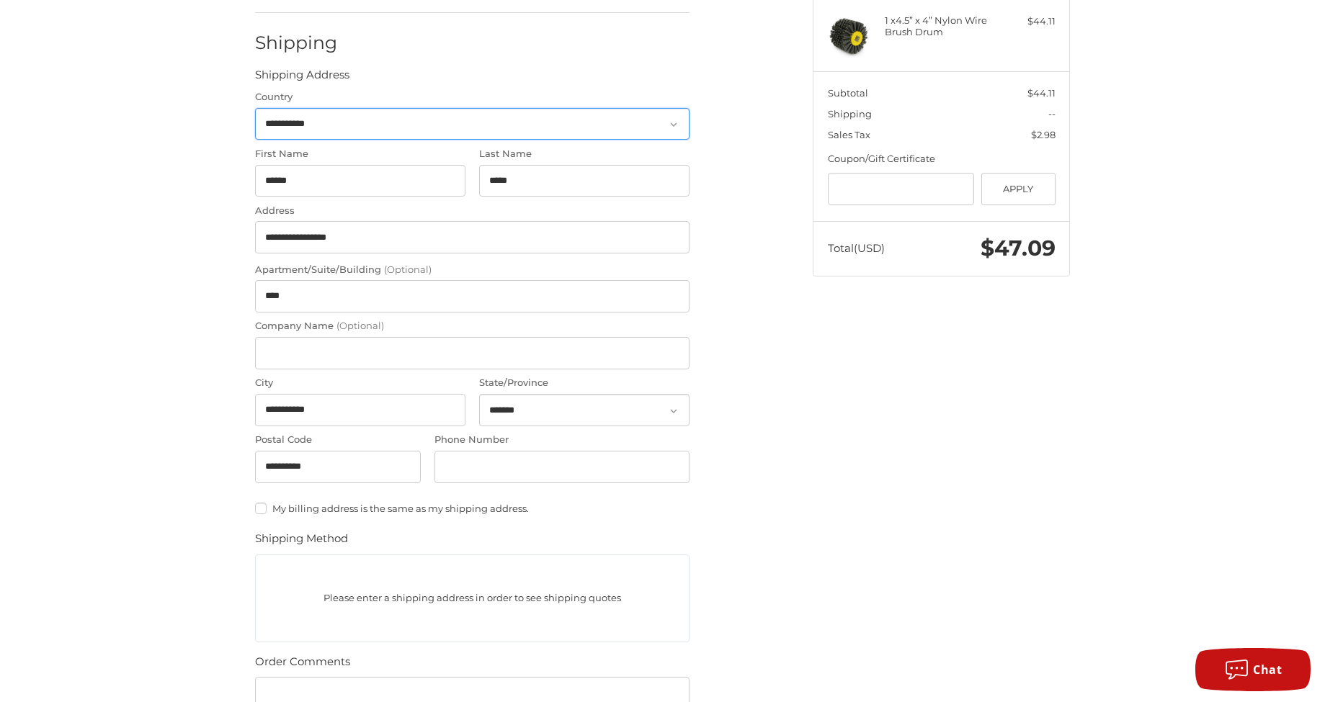
scroll to position [406, 0]
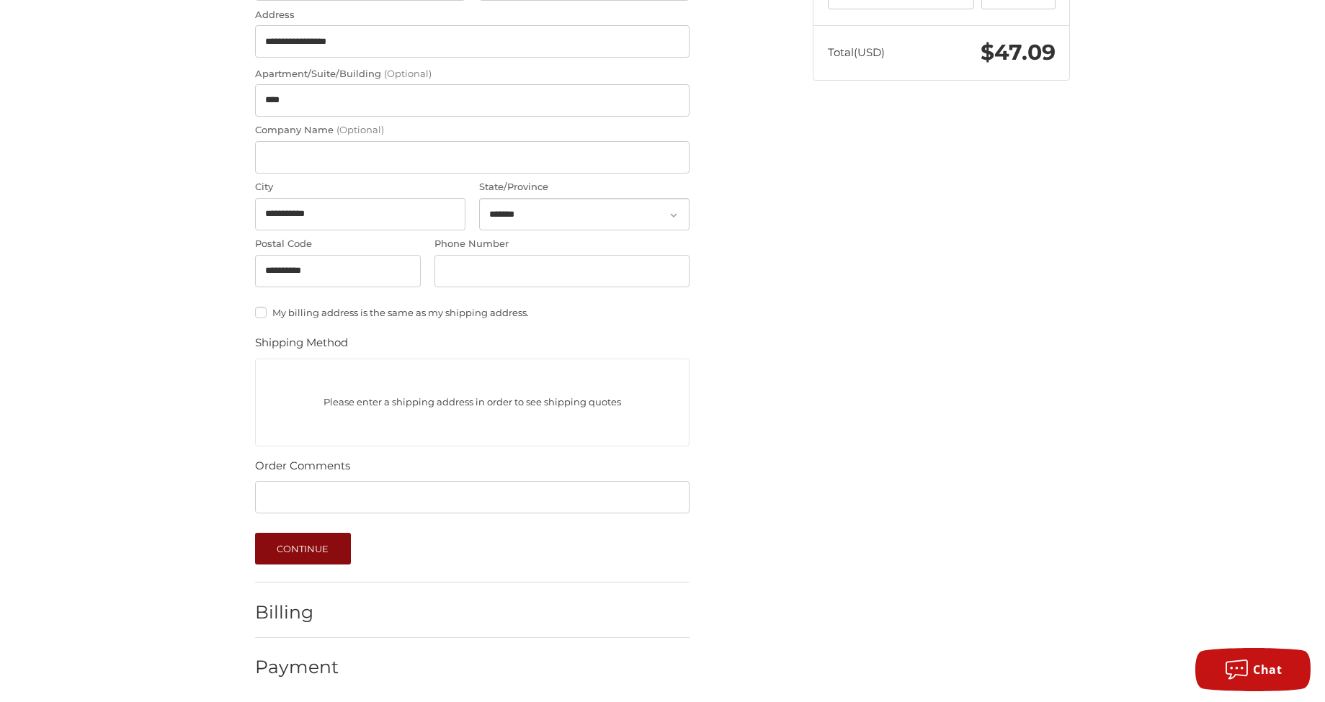
click at [338, 542] on button "Continue" at bounding box center [303, 549] width 96 height 32
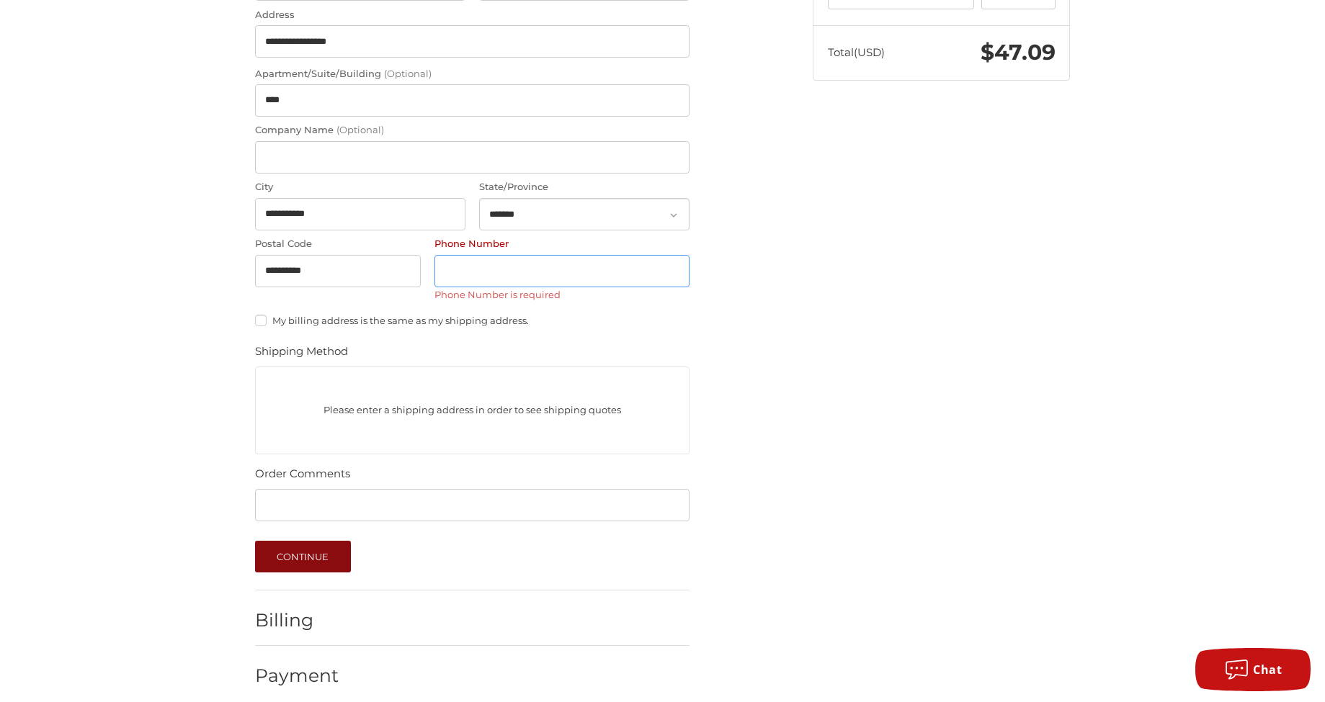
scroll to position [323, 0]
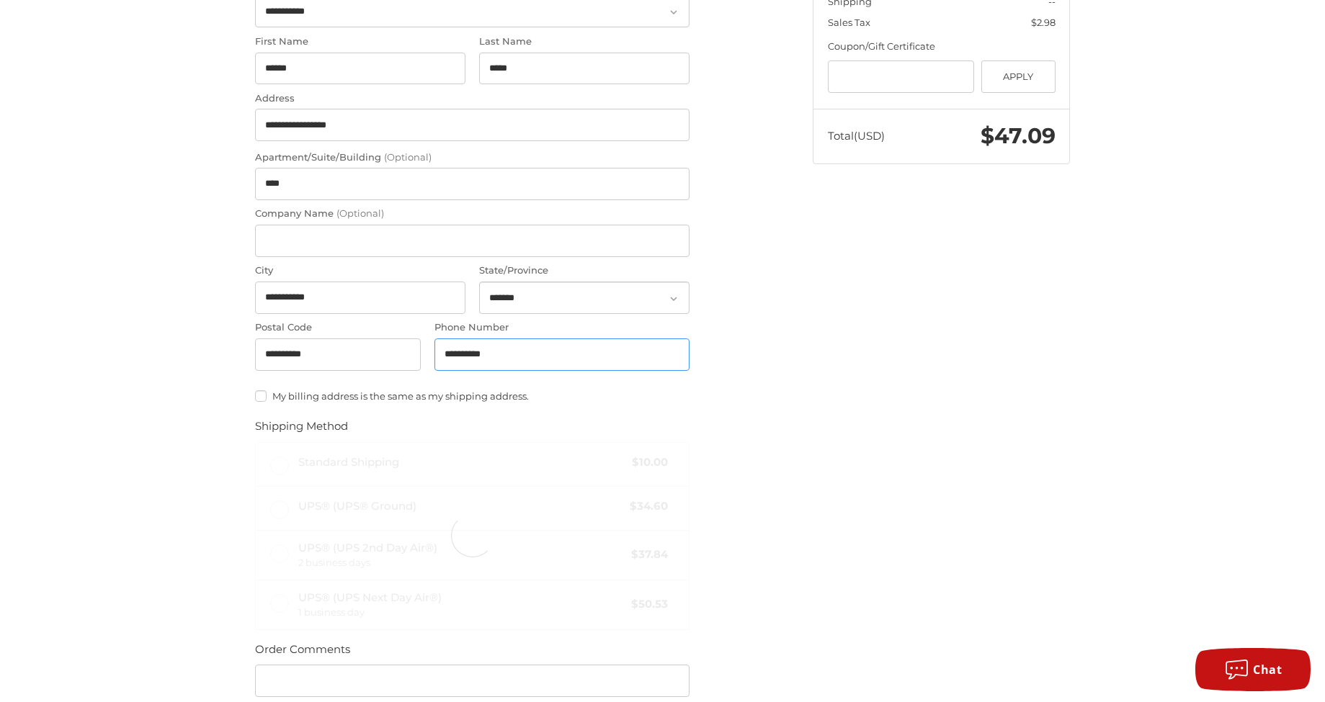
type input "**********"
click at [825, 440] on div "**********" at bounding box center [662, 339] width 864 height 1099
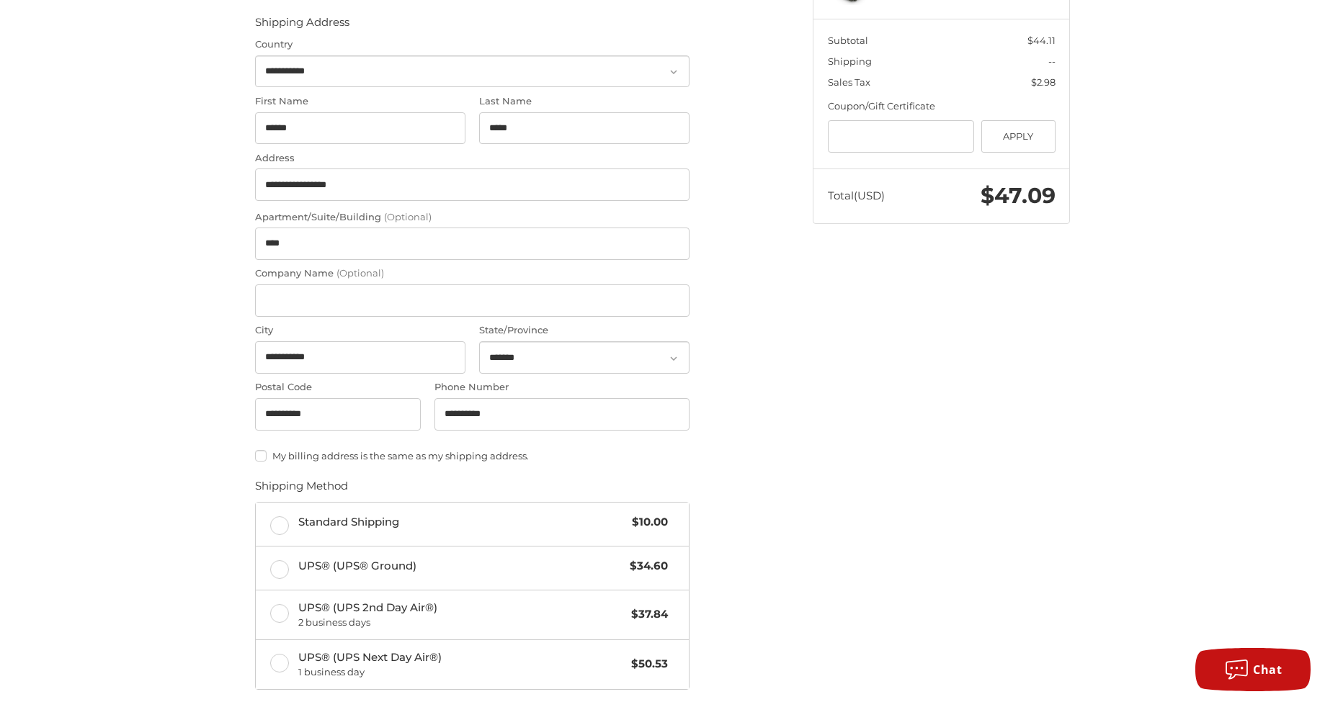
scroll to position [0, 0]
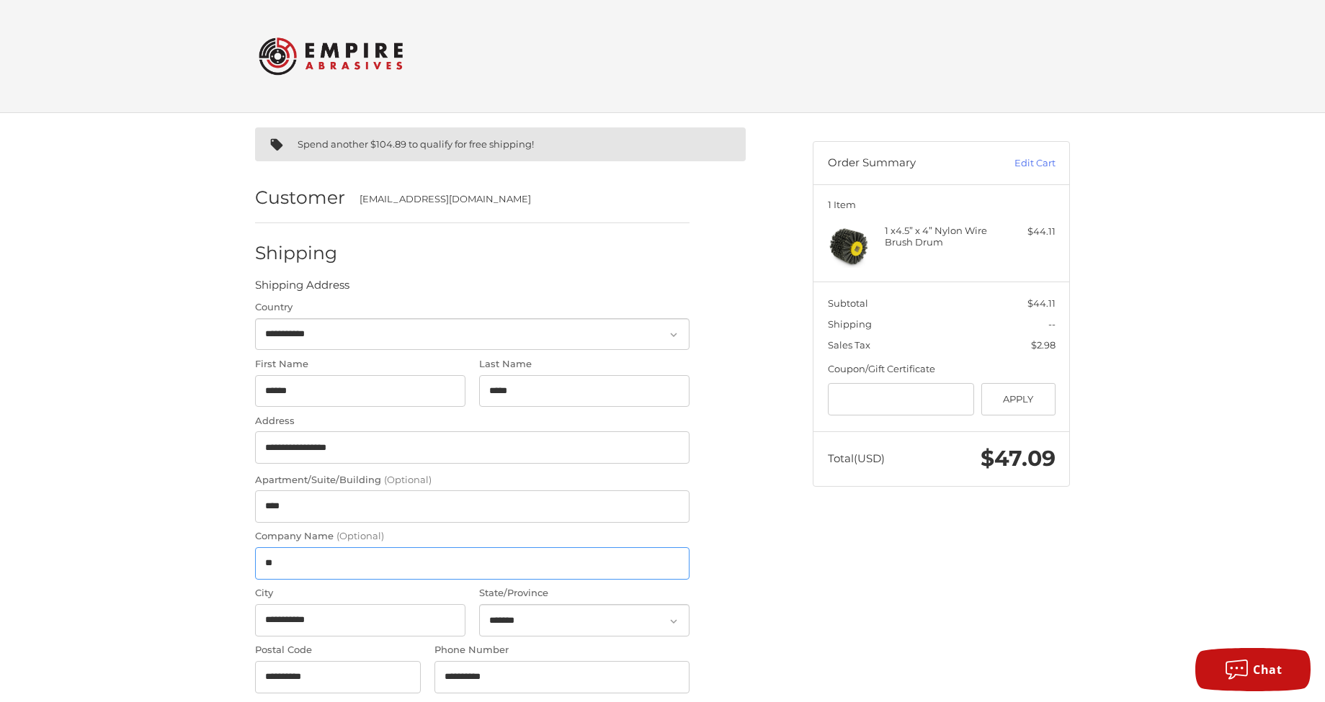
type input "*"
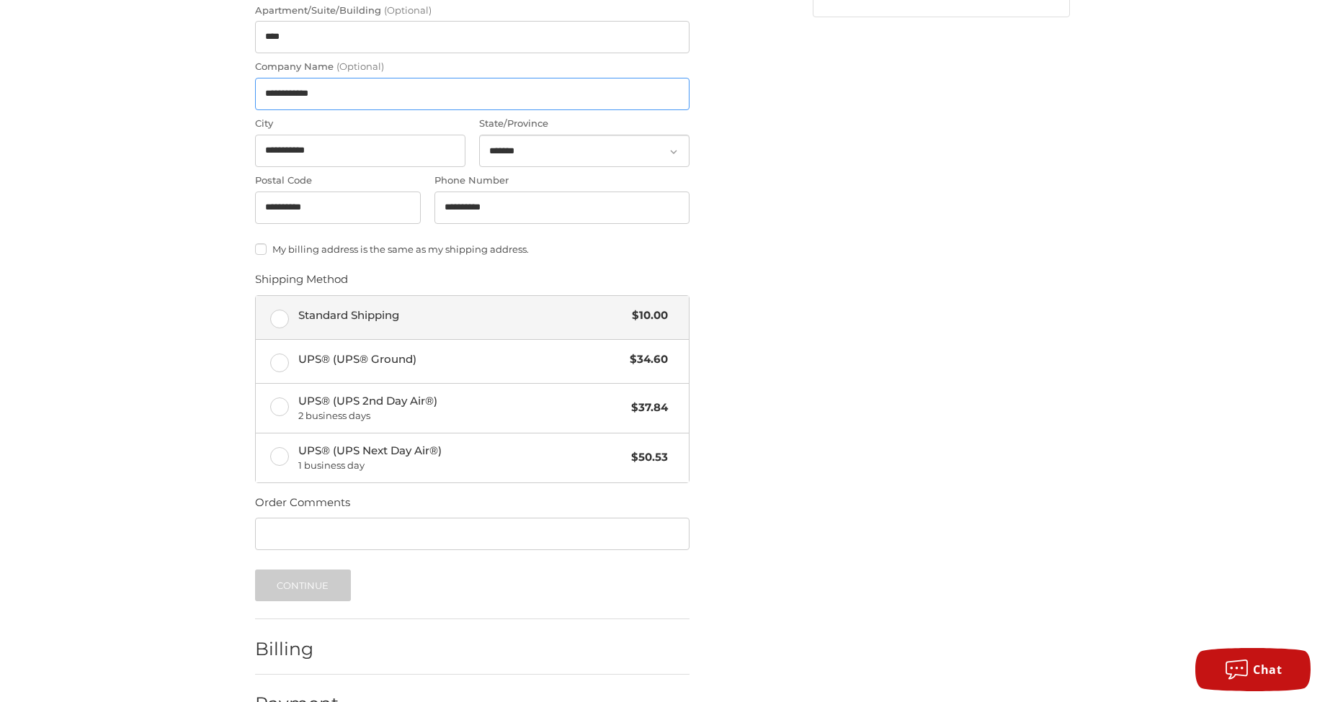
type input "**********"
click at [367, 308] on span "Standard Shipping" at bounding box center [461, 316] width 327 height 17
click at [311, 580] on button "Continue" at bounding box center [303, 586] width 96 height 32
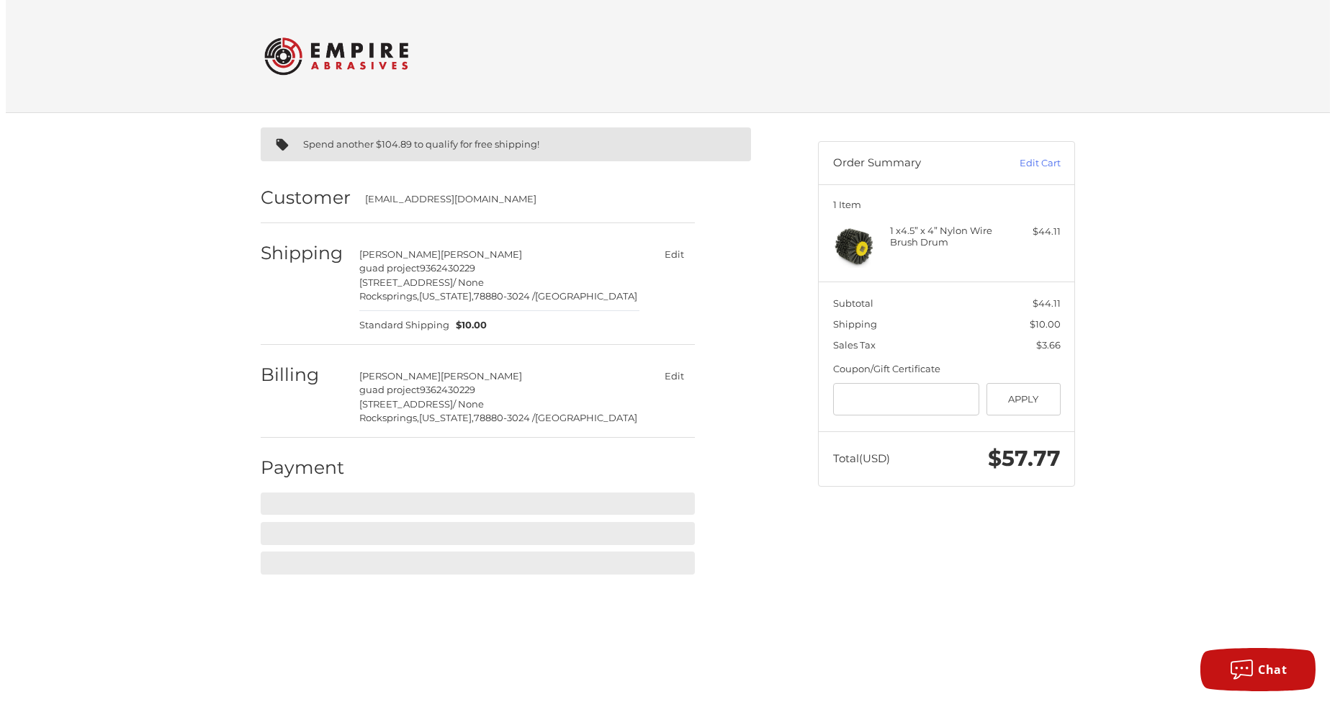
scroll to position [0, 0]
